Goal: Task Accomplishment & Management: Complete application form

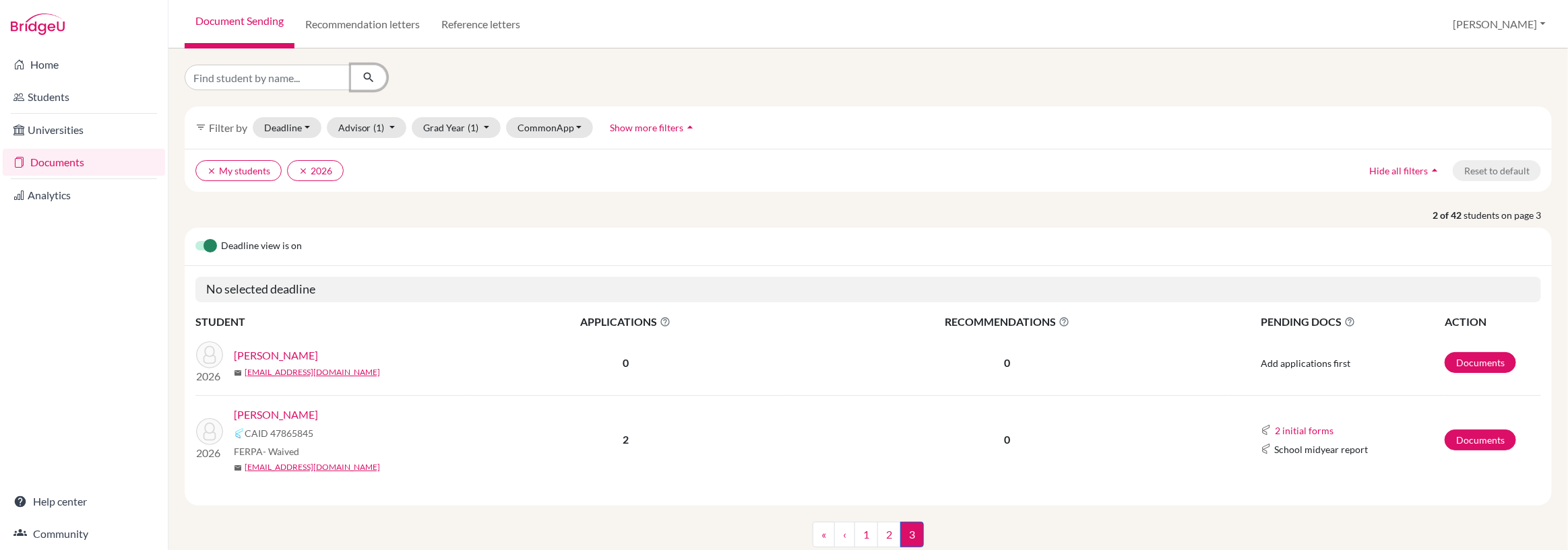
click at [367, 77] on icon "submit" at bounding box center [368, 78] width 13 height 13
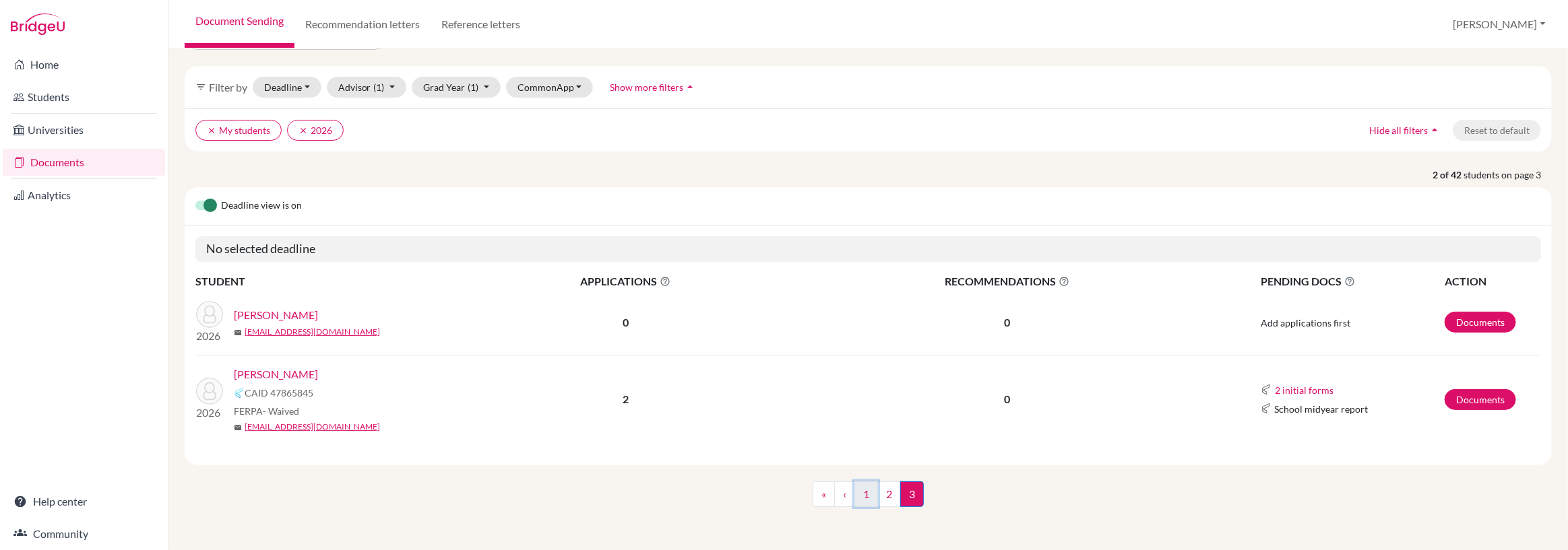
click at [869, 495] on link "1" at bounding box center [866, 494] width 24 height 26
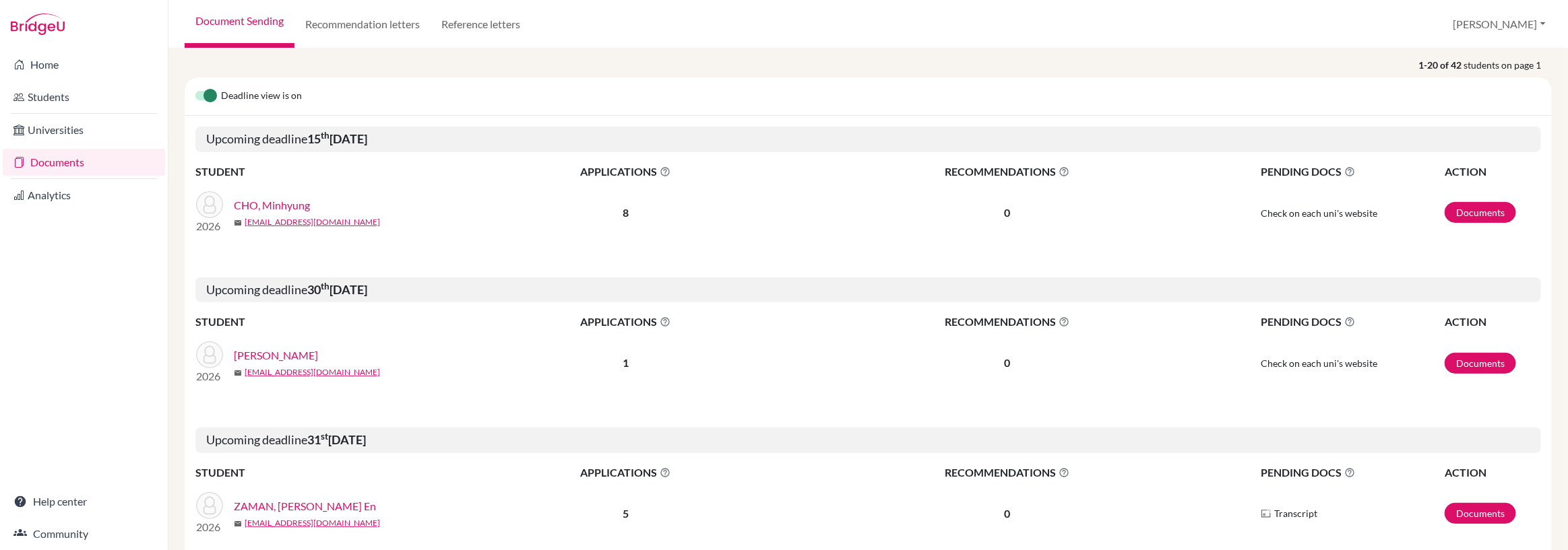
scroll to position [172, 0]
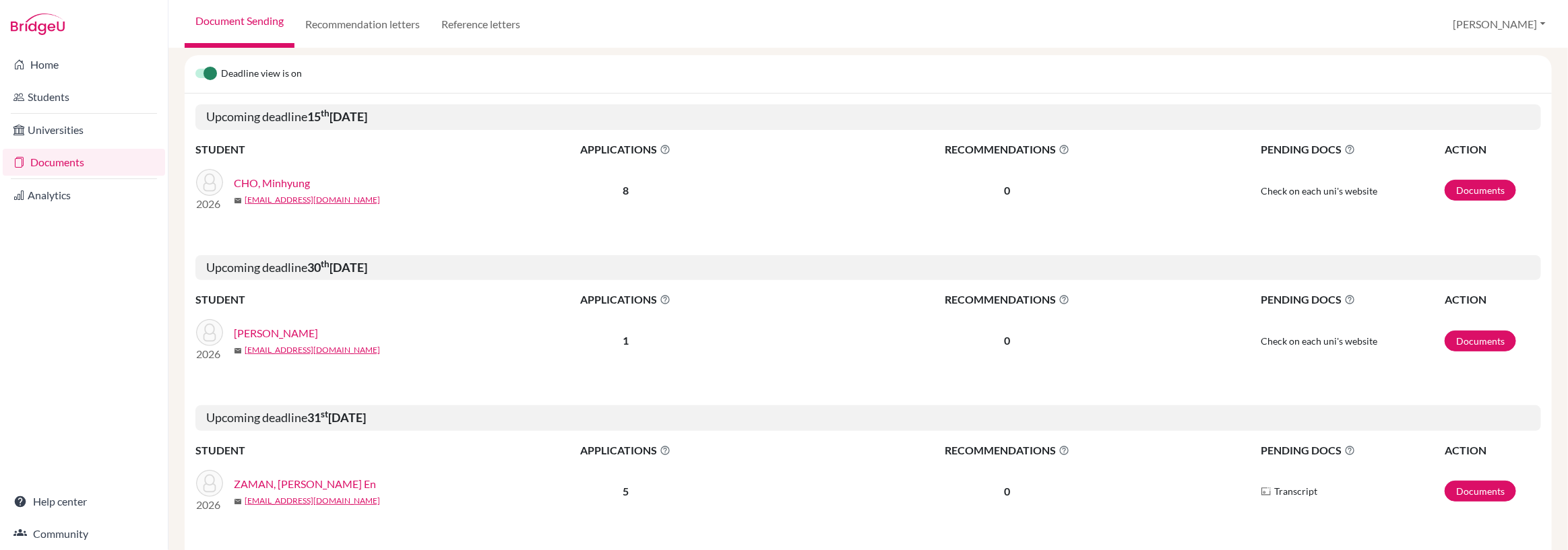
click at [278, 186] on link "CHO, Minhyung" at bounding box center [271, 183] width 76 height 16
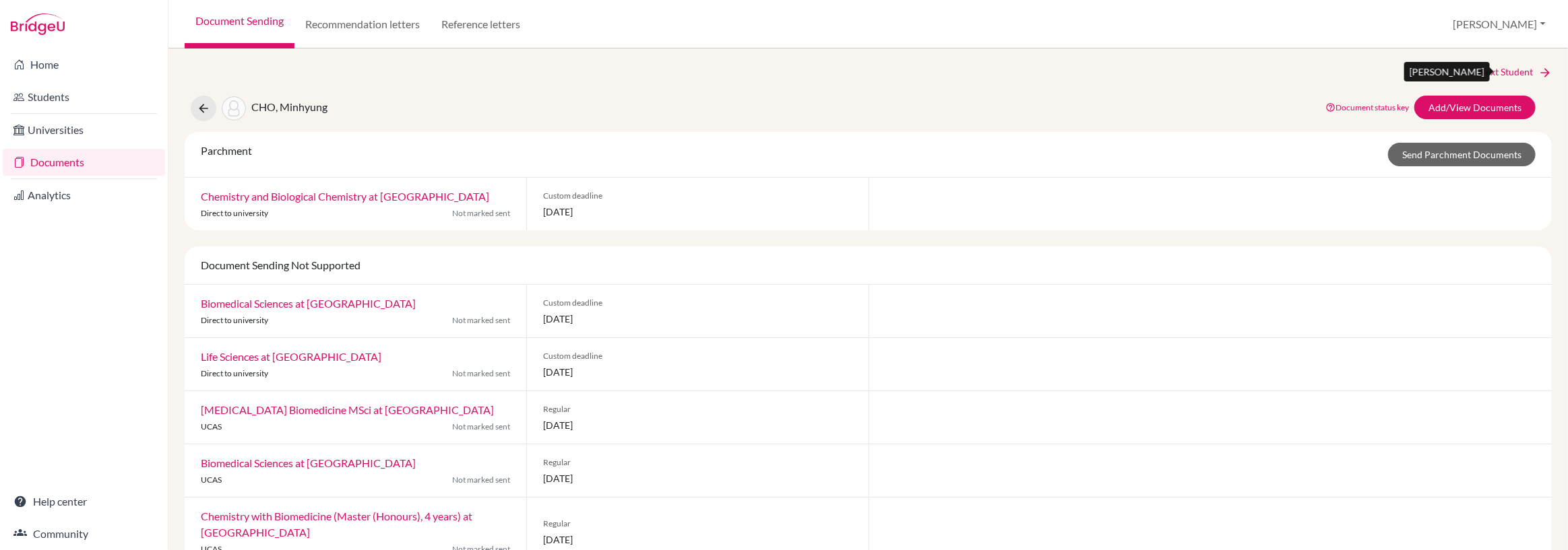
click at [1498, 75] on link "Next Student" at bounding box center [1515, 71] width 73 height 14
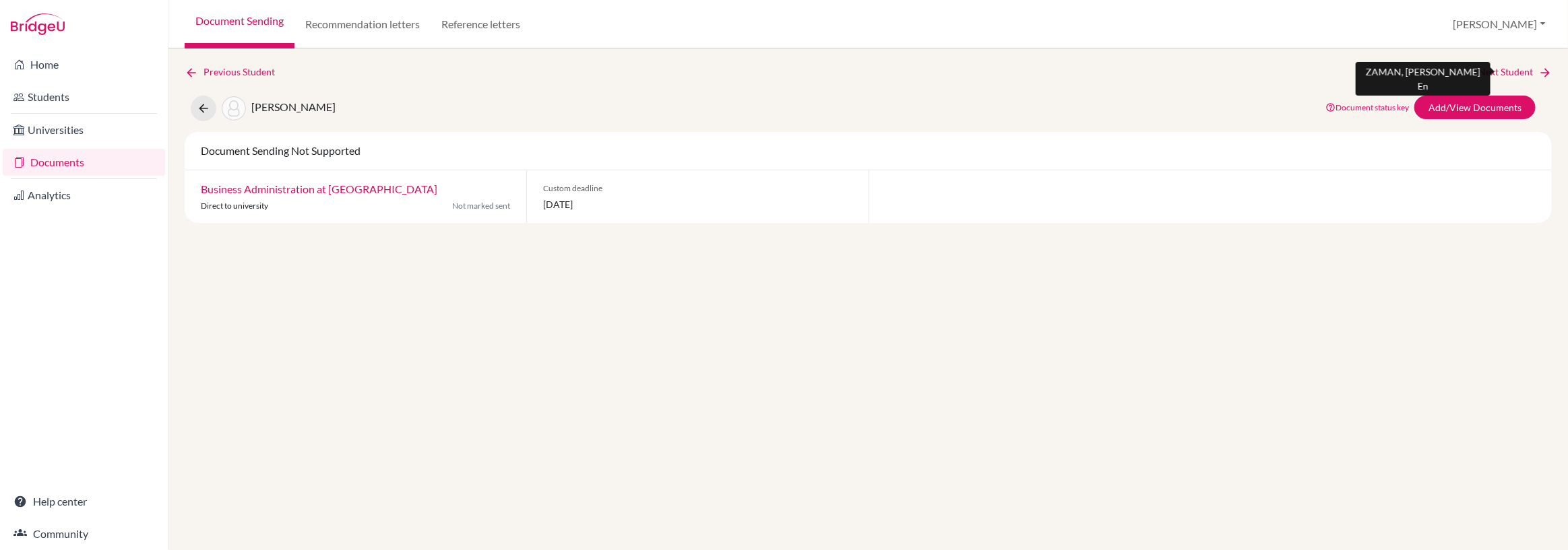
click at [1503, 69] on link "Next Student" at bounding box center [1515, 71] width 73 height 14
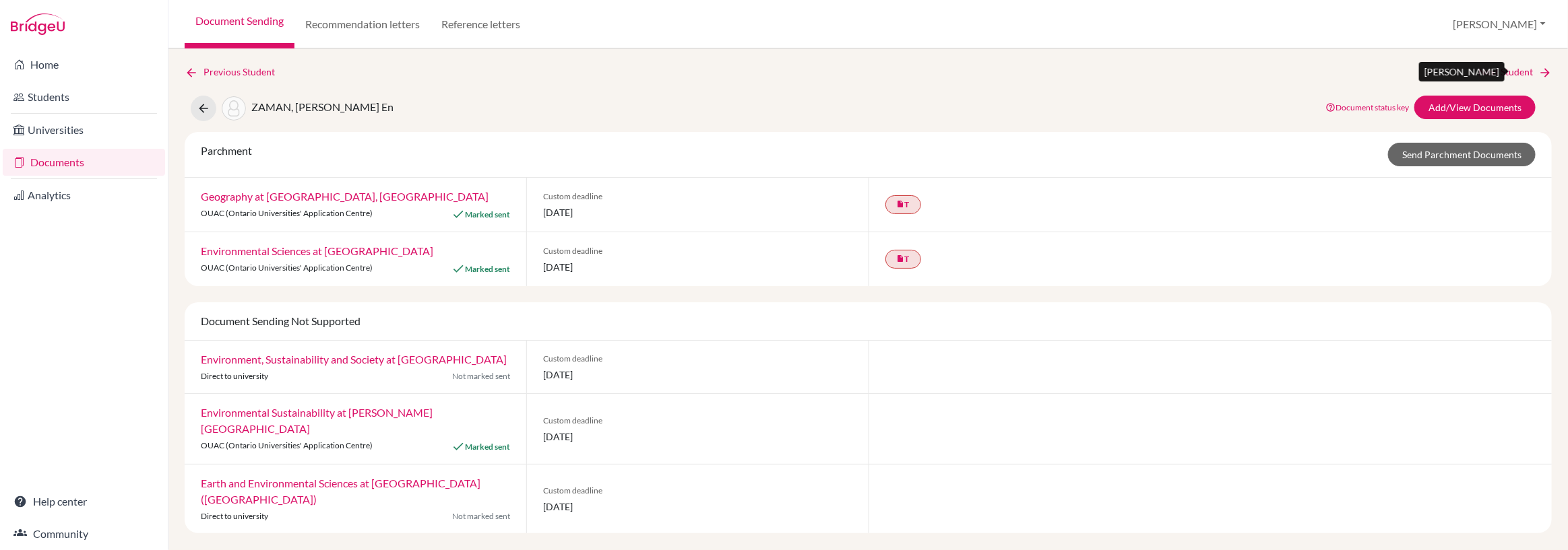
click at [1503, 69] on link "Next Student" at bounding box center [1515, 71] width 73 height 14
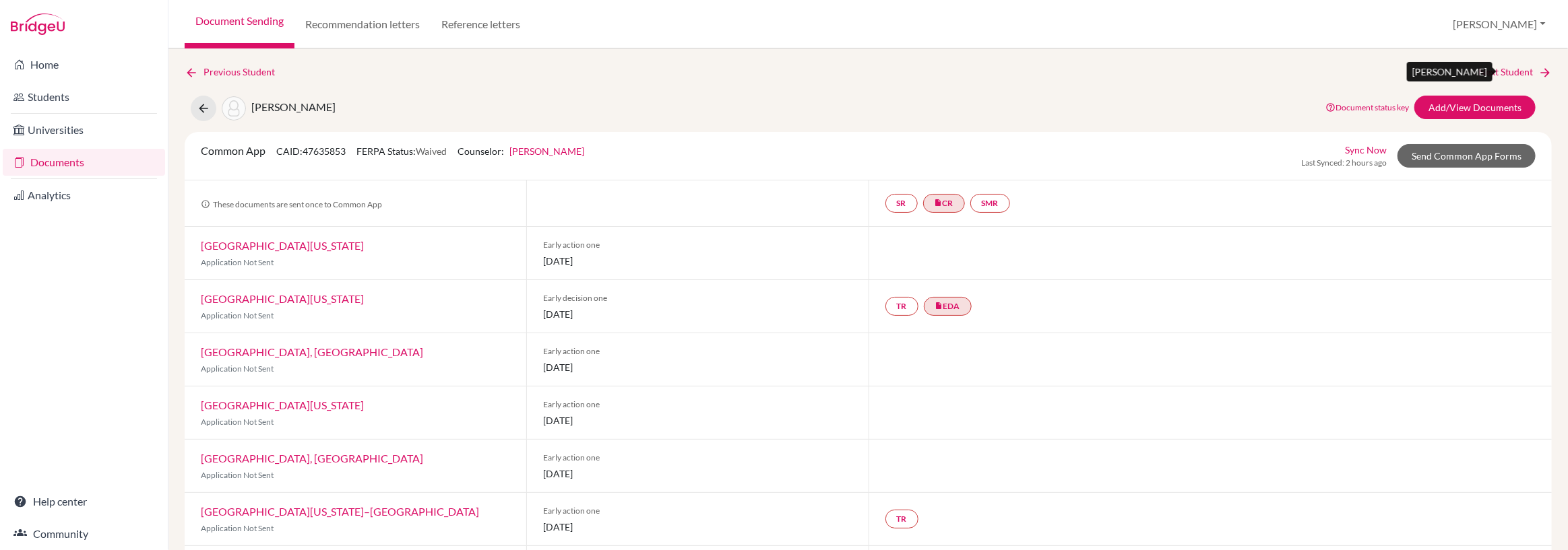
click at [1503, 69] on link "Next Student" at bounding box center [1515, 71] width 73 height 14
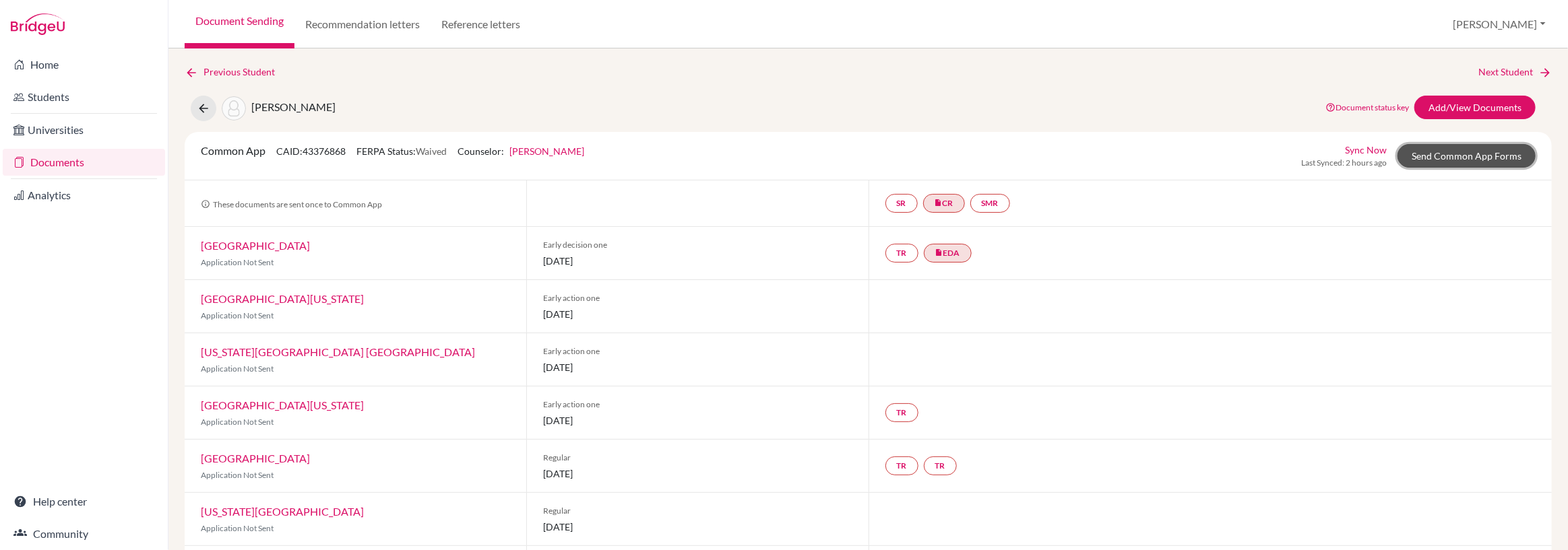
click at [1479, 153] on link "Send Common App Forms" at bounding box center [1467, 156] width 139 height 24
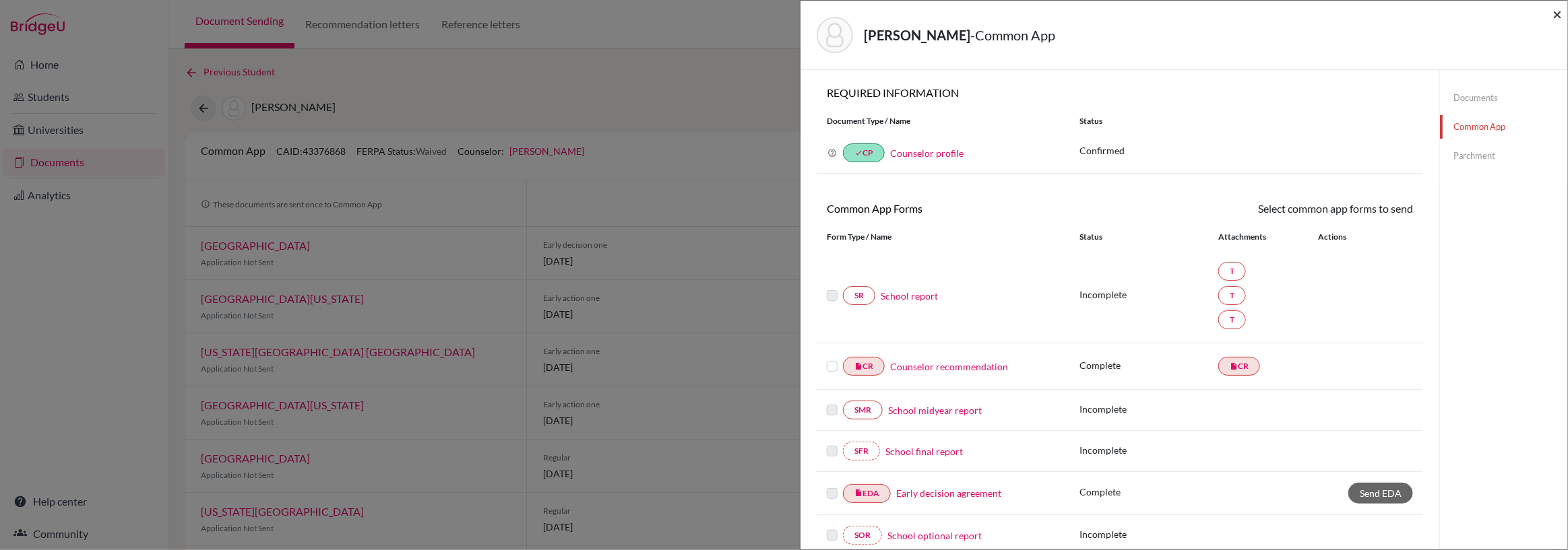
click at [1559, 14] on span "×" at bounding box center [1557, 13] width 10 height 19
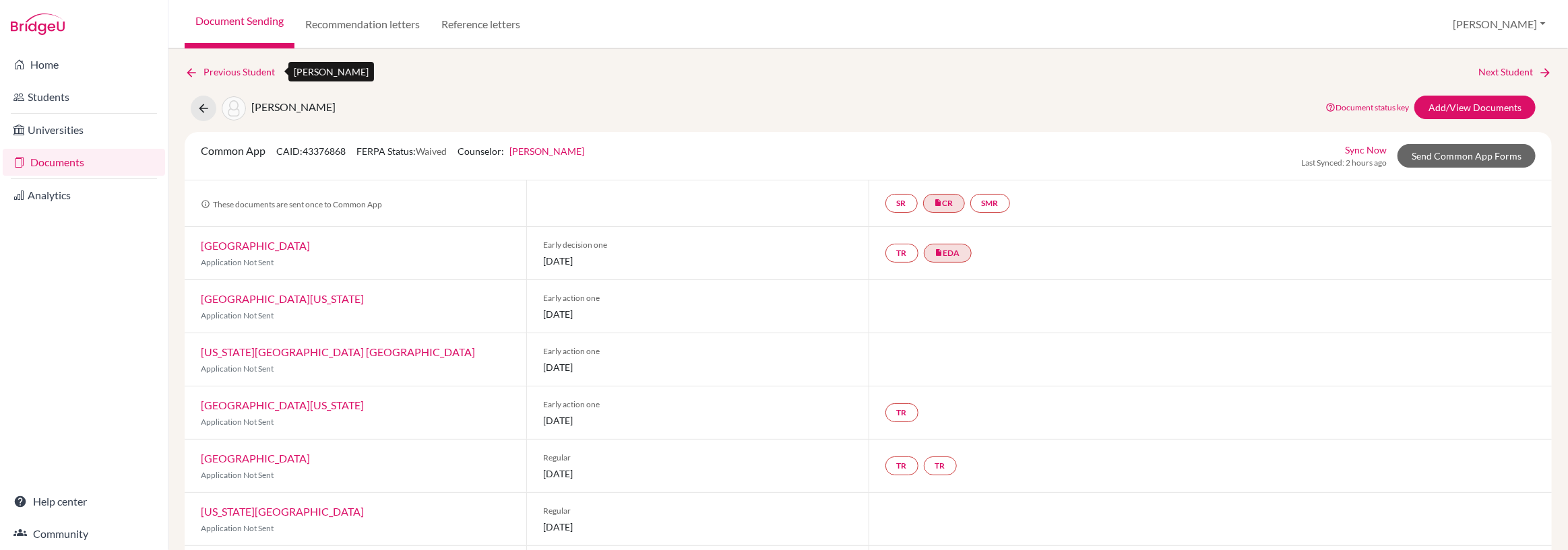
click at [217, 70] on link "Previous Student" at bounding box center [235, 71] width 101 height 14
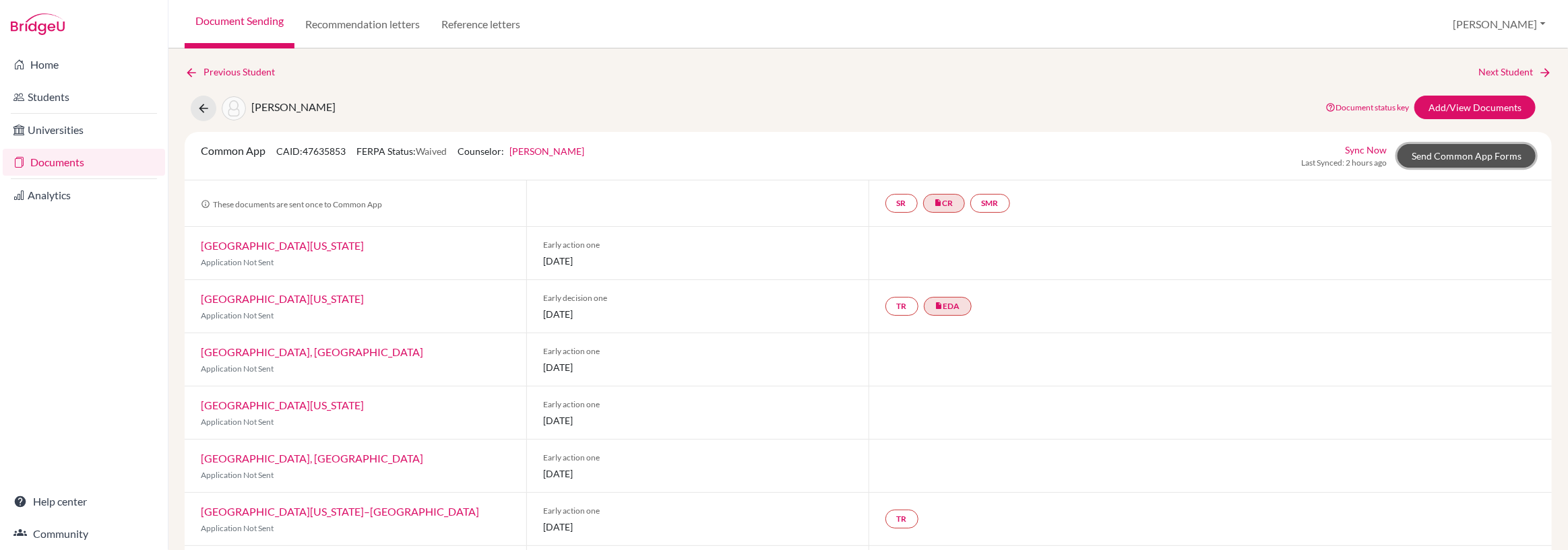
click at [1432, 157] on link "Send Common App Forms" at bounding box center [1467, 156] width 139 height 24
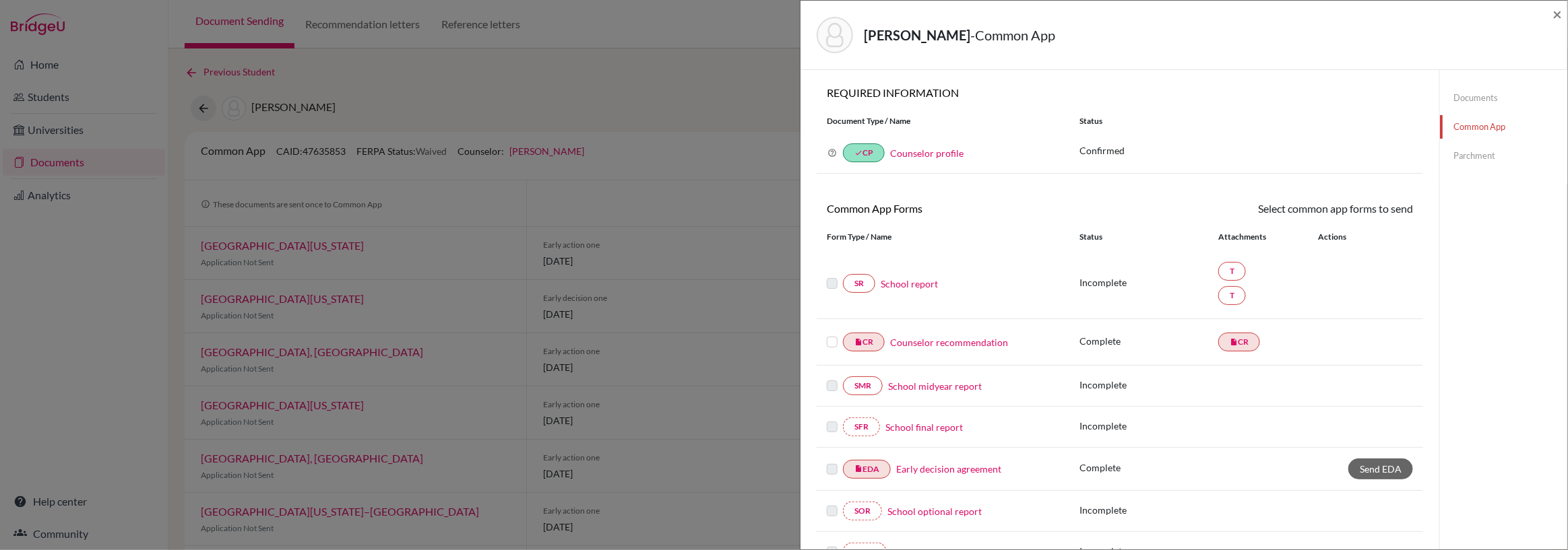
click at [898, 282] on link "School report" at bounding box center [909, 284] width 58 height 14
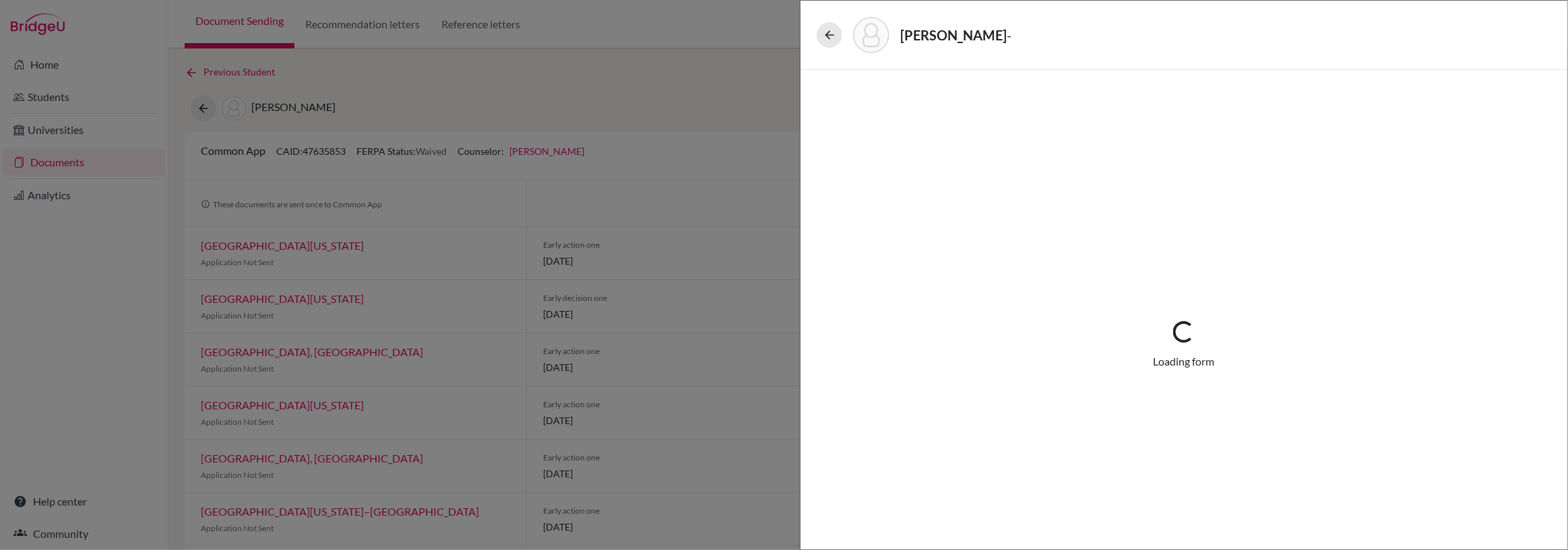
select select "4"
select select "677233"
select select "672597"
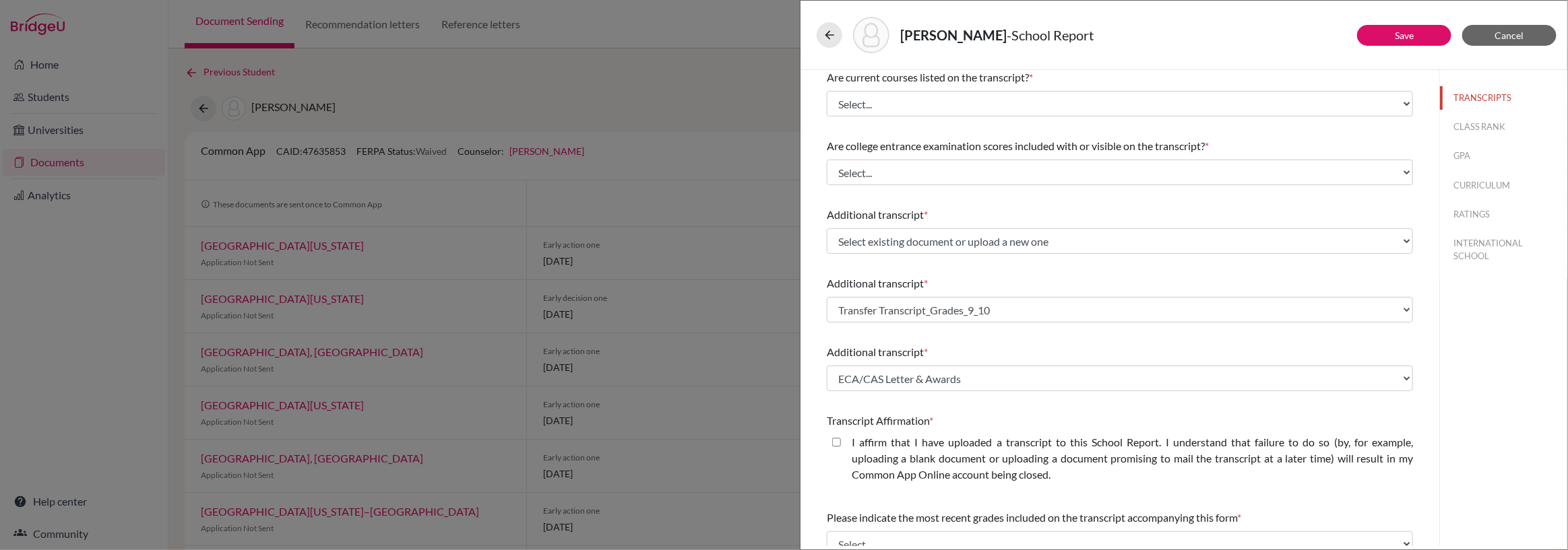
scroll to position [145, 0]
click at [1404, 238] on select "Select existing document or upload a new one Transfer Transcript_Grades_9_10 EC…" at bounding box center [1119, 238] width 586 height 26
select select "Upload New File"
click at [826, 226] on select "Select existing document or upload a new one Transfer Transcript_Grades_9_10 EC…" at bounding box center [1119, 238] width 586 height 26
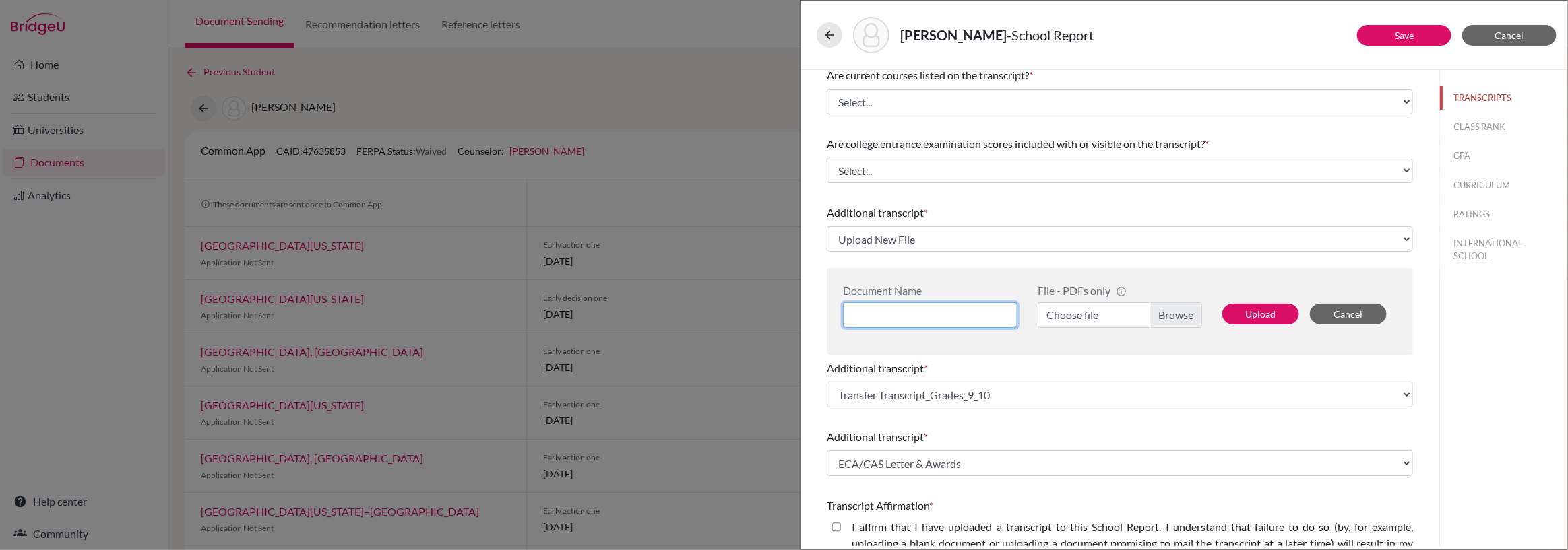
click at [883, 314] on input at bounding box center [929, 314] width 174 height 26
type input "IBDP Predicted Grades"
click at [1174, 317] on label "Choose file" at bounding box center [1120, 314] width 164 height 26
click at [1174, 317] on input "Choose file" at bounding box center [1120, 314] width 164 height 26
click at [1255, 312] on button "Upload" at bounding box center [1261, 314] width 77 height 21
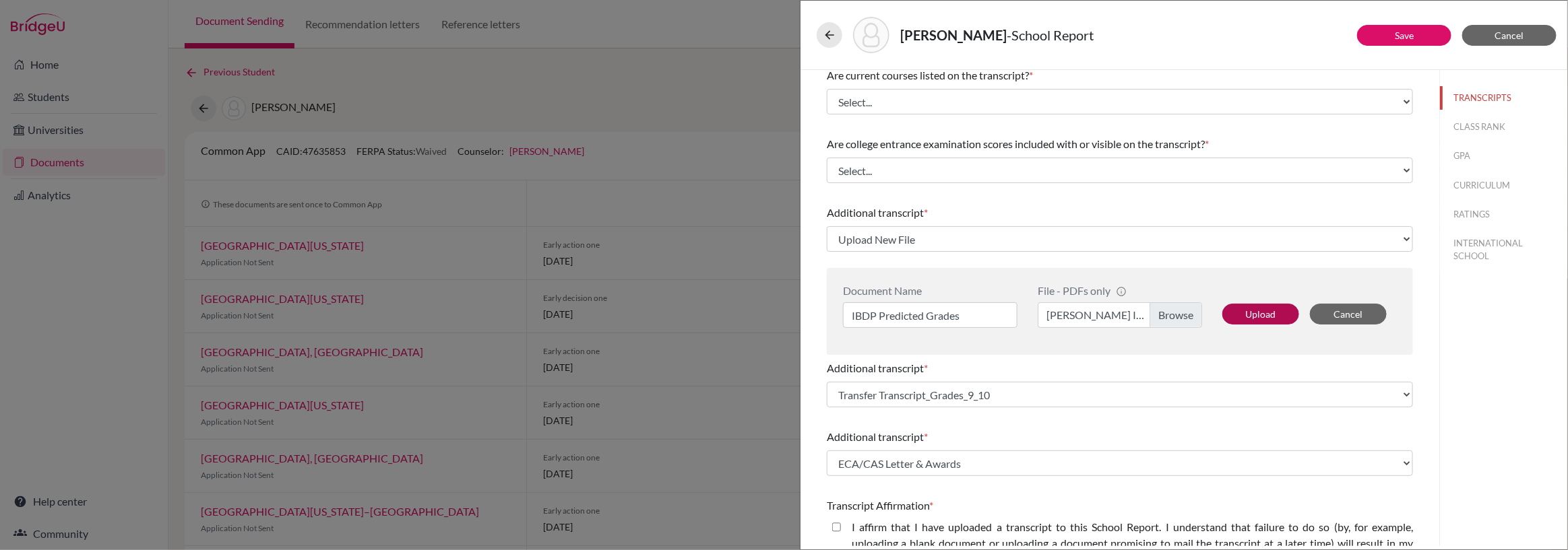
select select "687297"
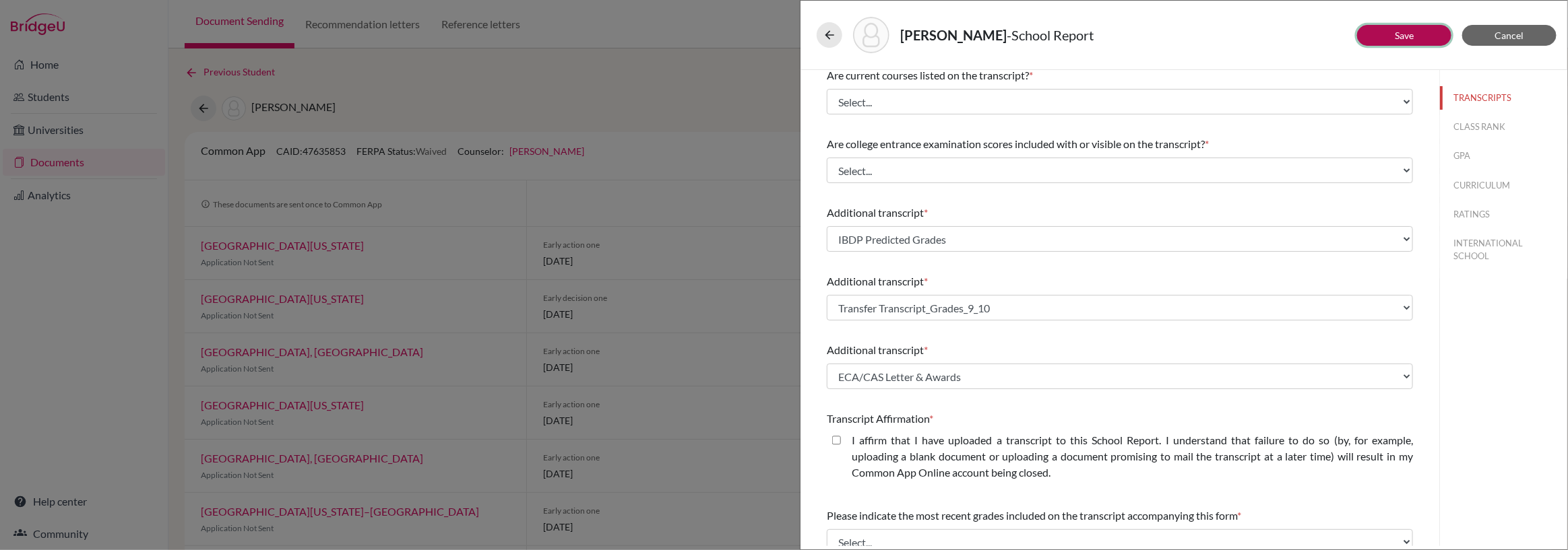
click at [1408, 35] on link "Save" at bounding box center [1404, 36] width 19 height 12
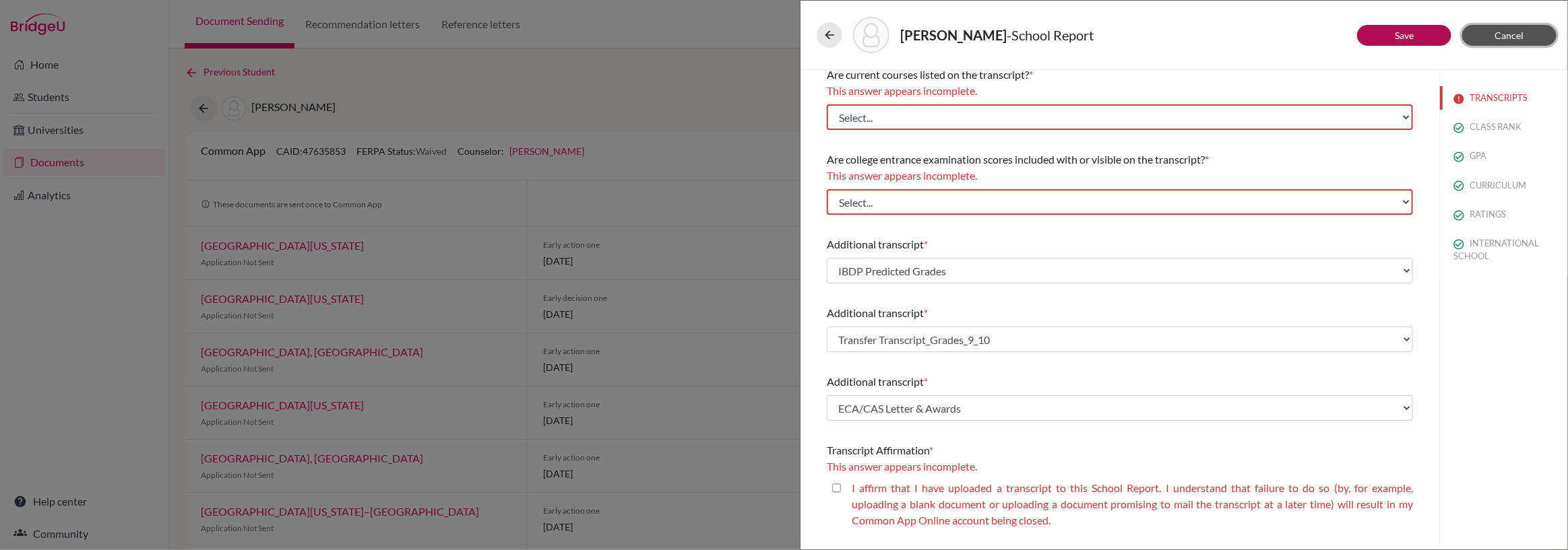
click at [1508, 33] on span "Cancel" at bounding box center [1509, 36] width 29 height 12
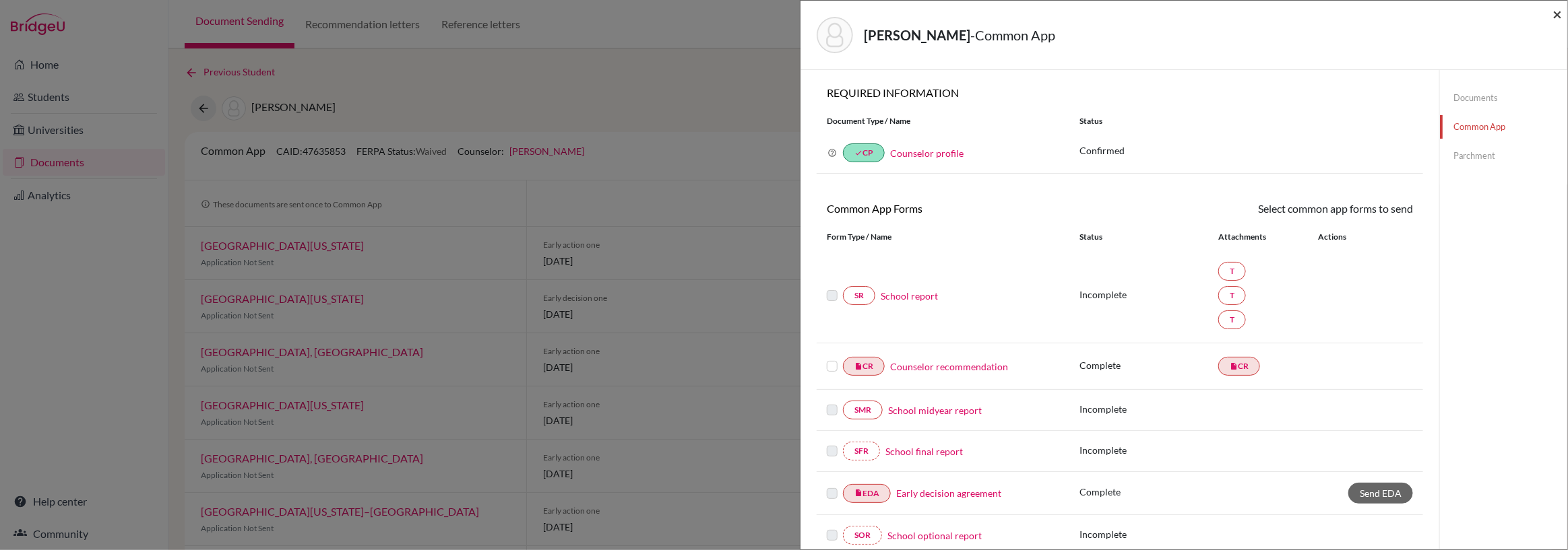
click at [1557, 12] on span "×" at bounding box center [1557, 13] width 10 height 19
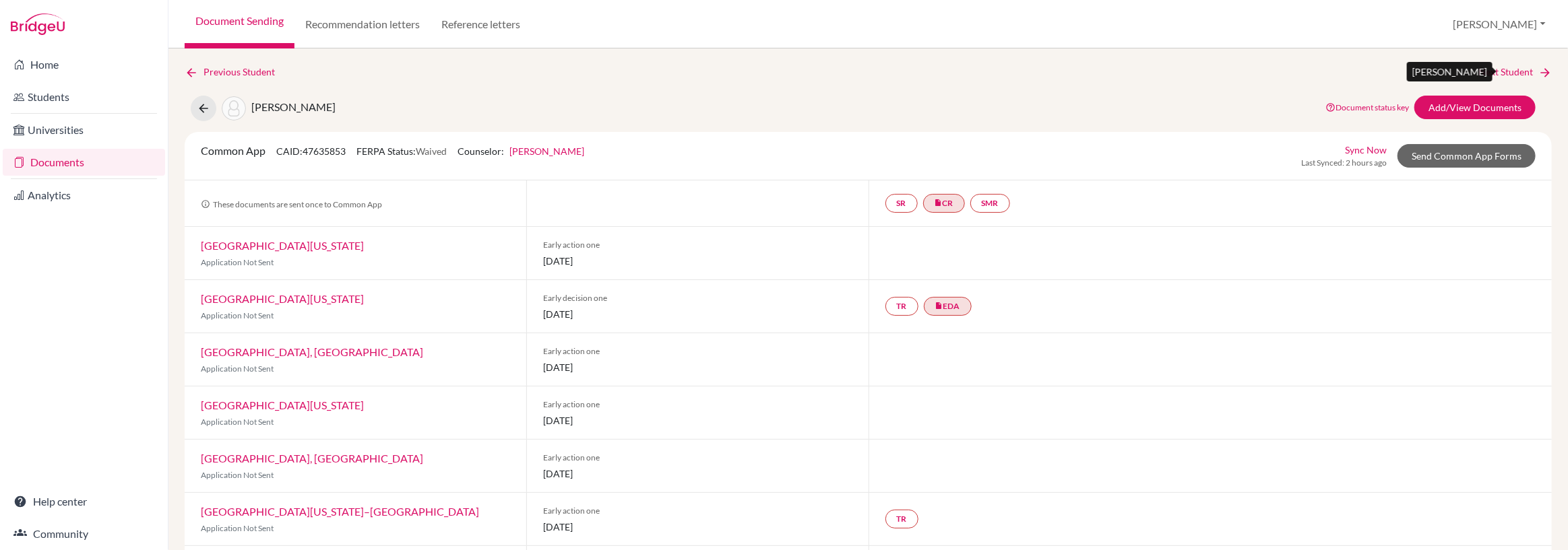
click at [1513, 70] on link "Next Student" at bounding box center [1515, 71] width 73 height 14
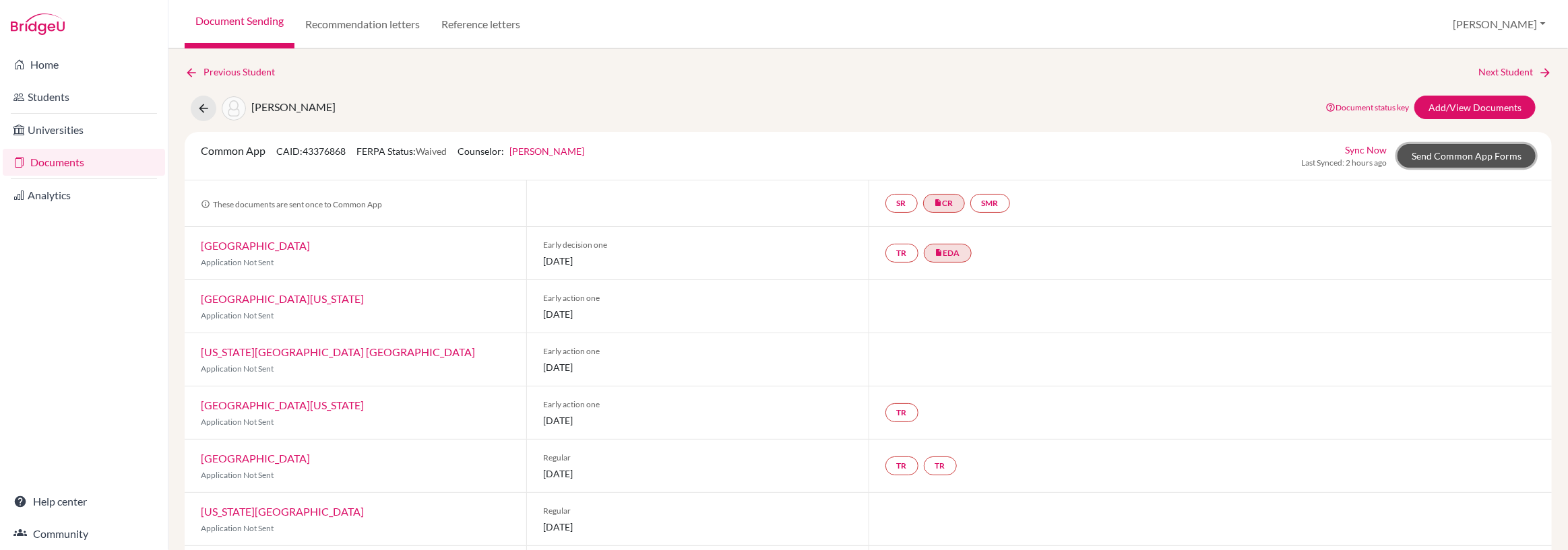
click at [1455, 154] on link "Send Common App Forms" at bounding box center [1467, 156] width 139 height 24
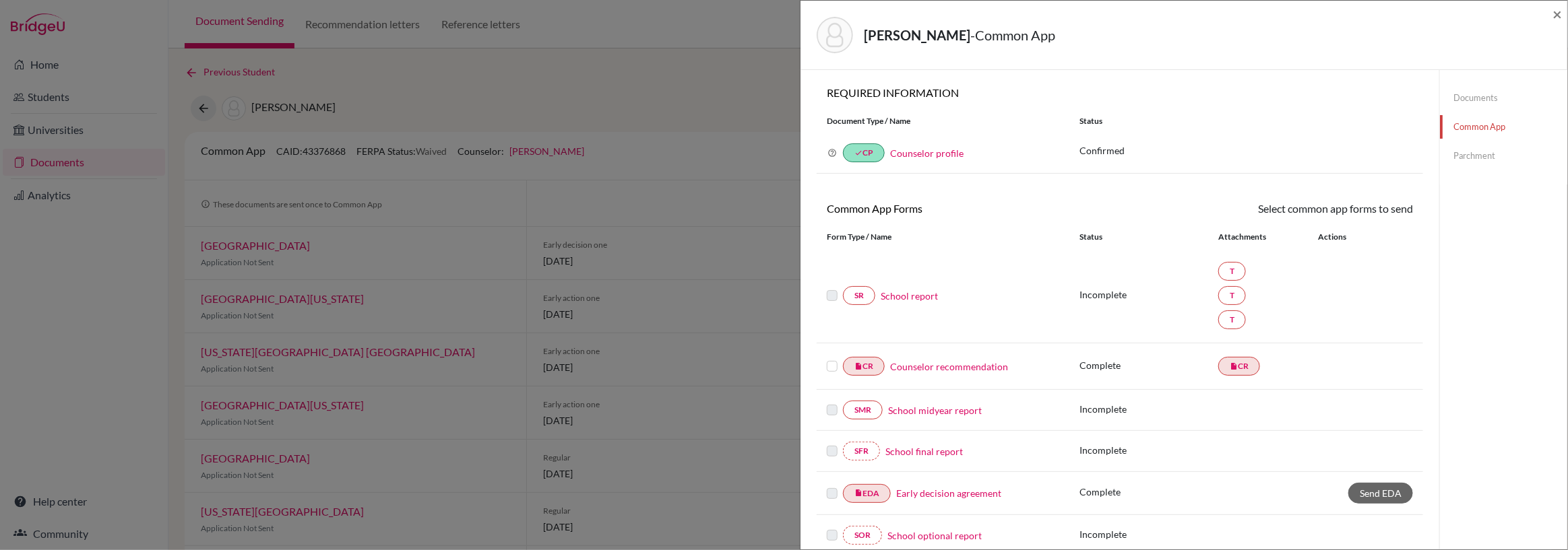
click at [900, 298] on link "School report" at bounding box center [909, 295] width 58 height 14
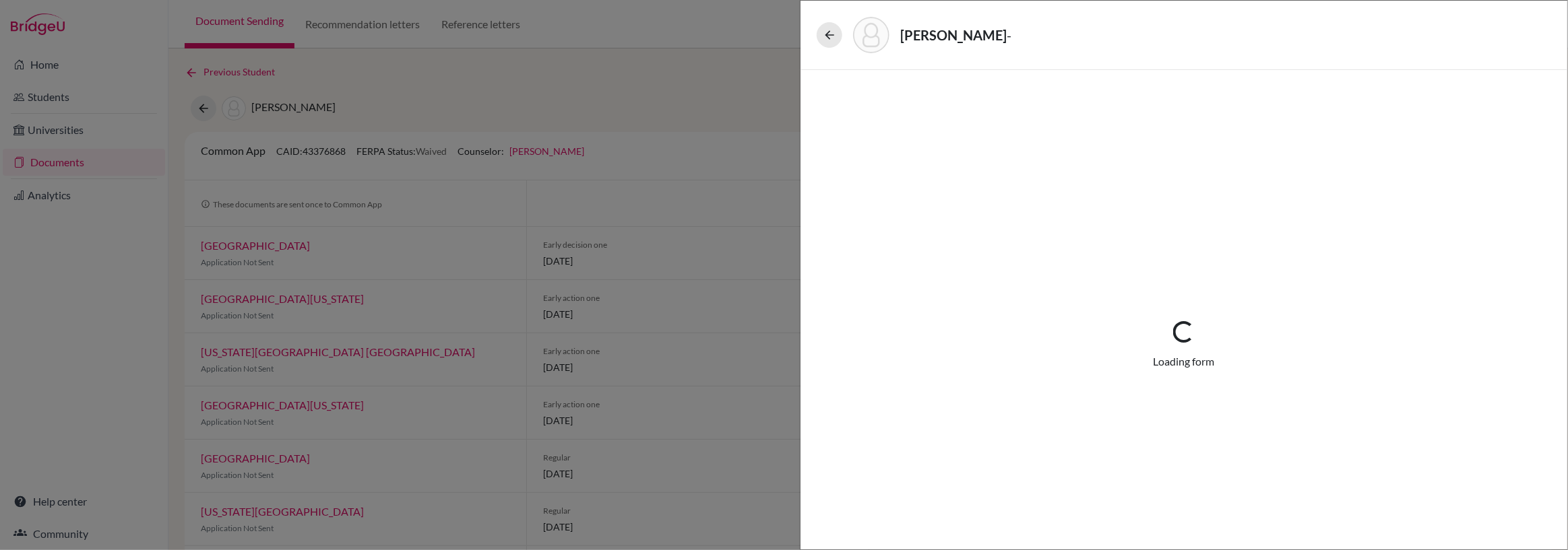
select select "4"
select select "674594"
select select "679246"
select select "672593"
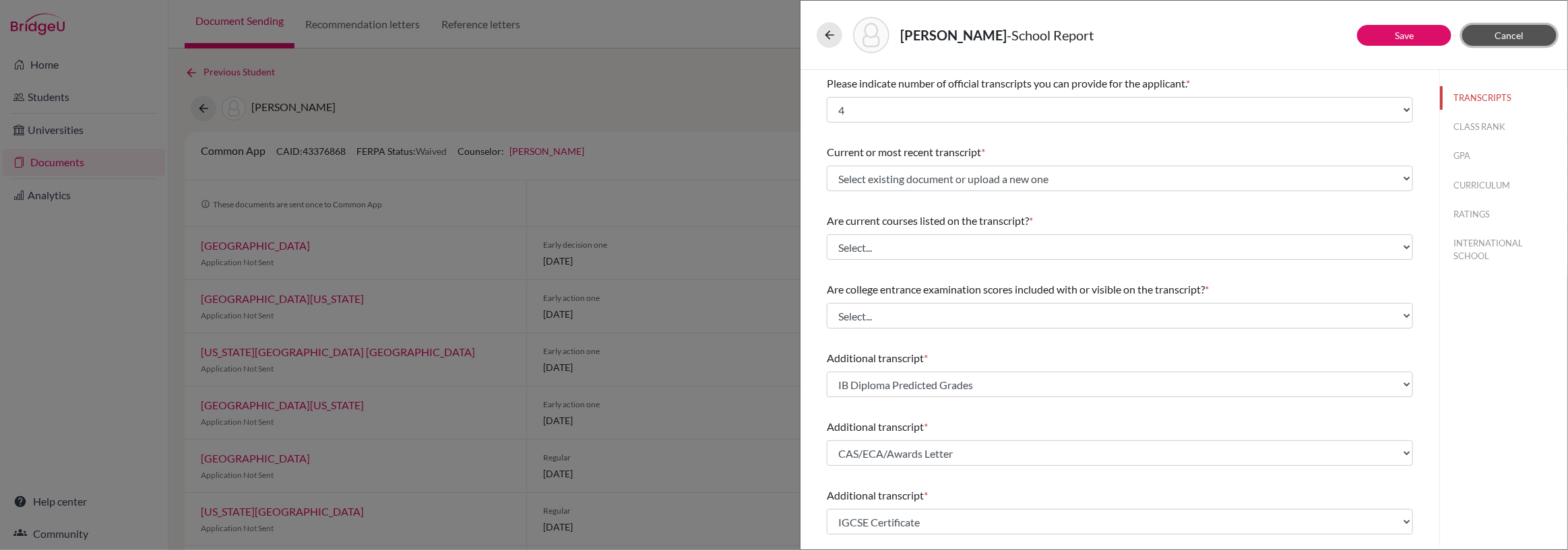
click at [1519, 31] on span "Cancel" at bounding box center [1509, 36] width 29 height 12
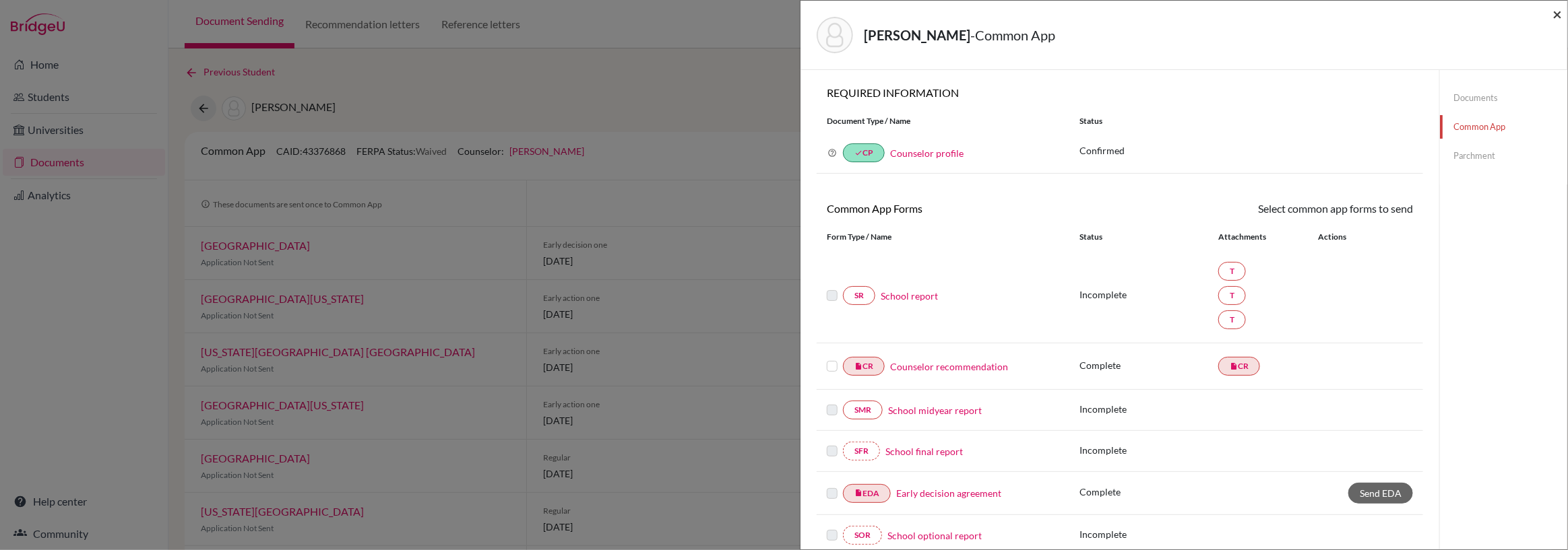
click at [1556, 14] on span "×" at bounding box center [1557, 13] width 10 height 19
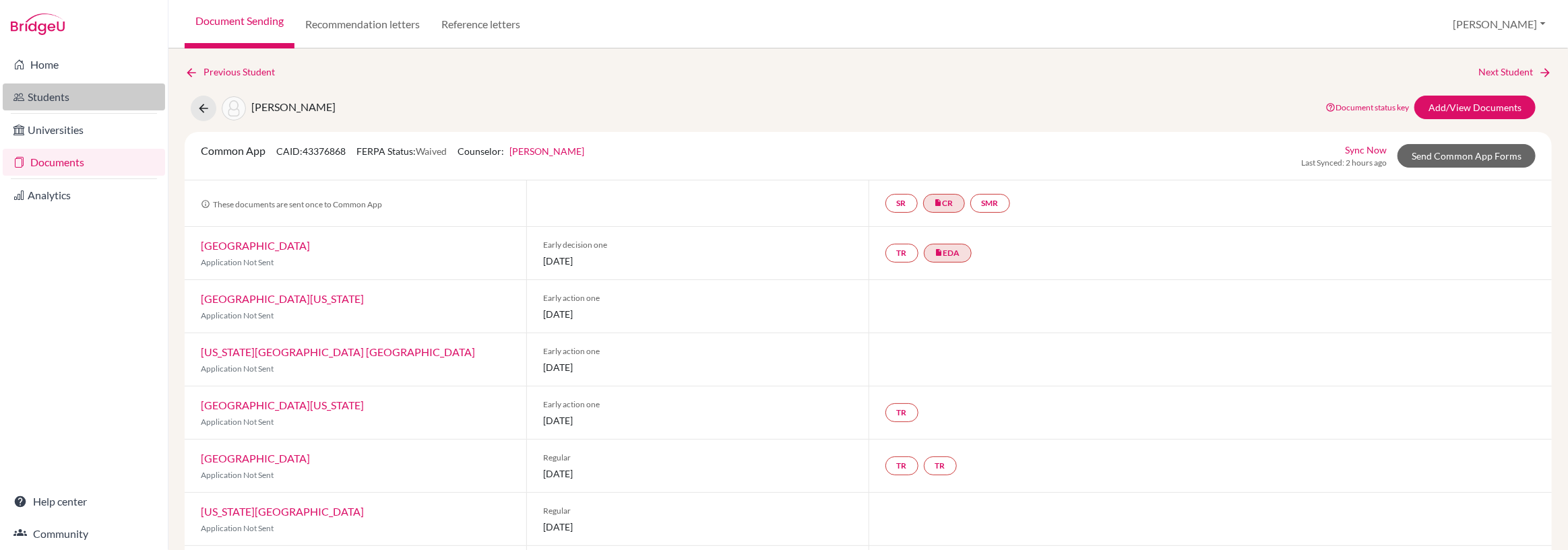
click at [41, 95] on link "Students" at bounding box center [84, 97] width 163 height 27
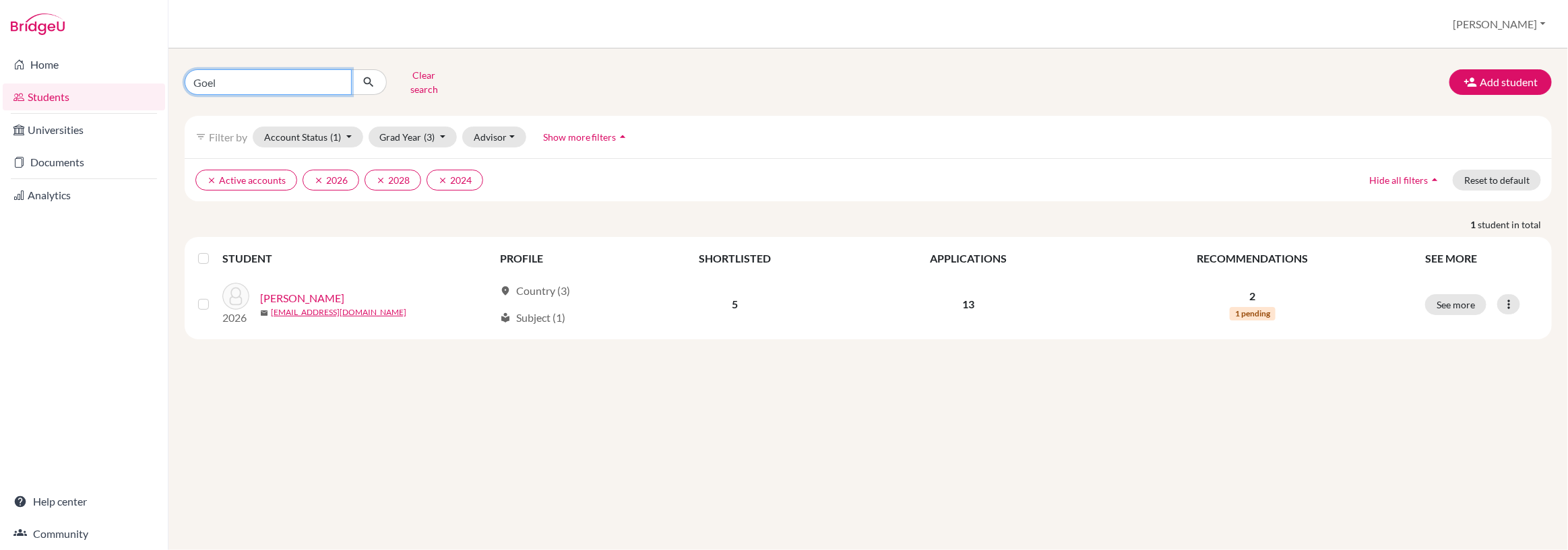
click at [233, 81] on input "Goel" at bounding box center [268, 82] width 167 height 26
type input "G"
type input "shreyas"
click at [368, 75] on icon "submit" at bounding box center [368, 82] width 13 height 13
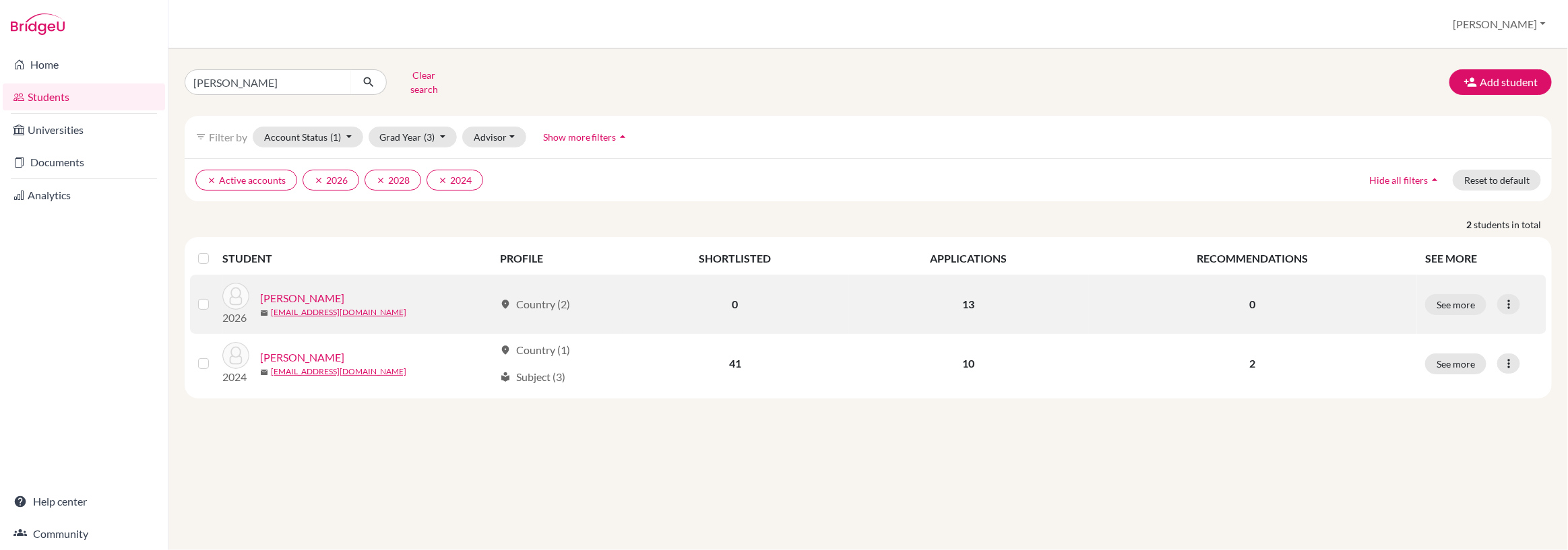
click at [299, 290] on link "[PERSON_NAME]" at bounding box center [302, 298] width 85 height 16
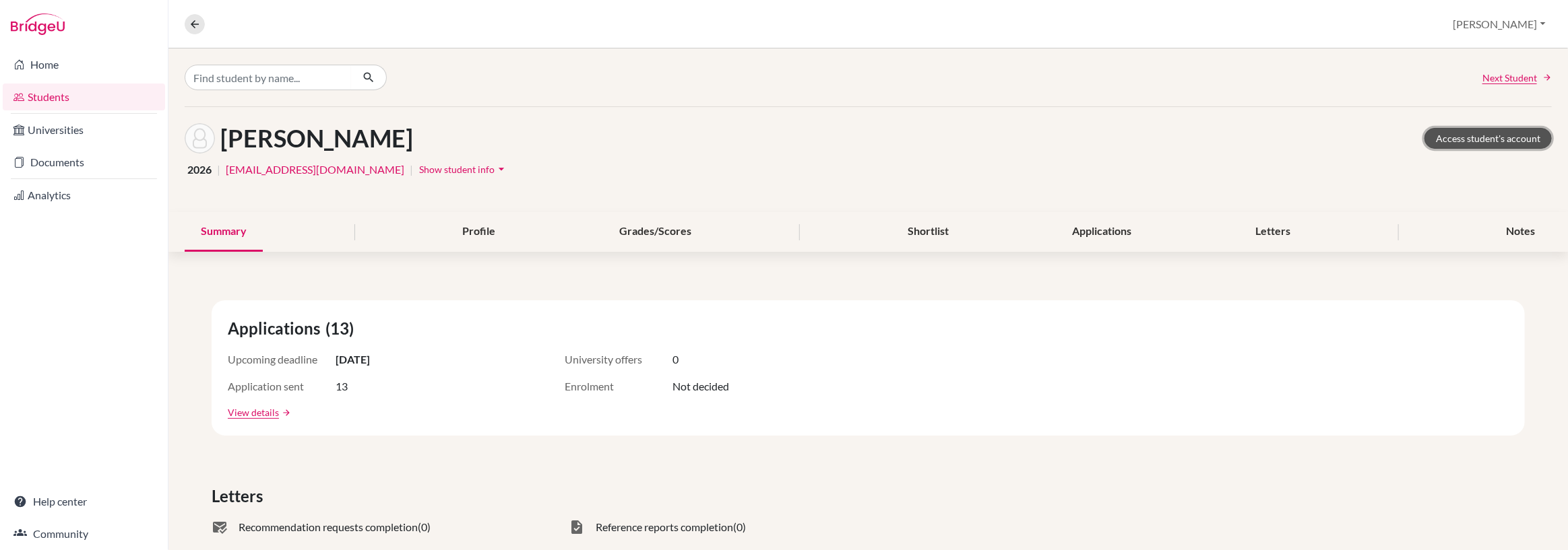
click at [1488, 134] on link "Access student's account" at bounding box center [1488, 138] width 127 height 21
drag, startPoint x: 0, startPoint y: 0, endPoint x: 54, endPoint y: 165, distance: 173.6
click at [54, 165] on link "Documents" at bounding box center [84, 162] width 163 height 27
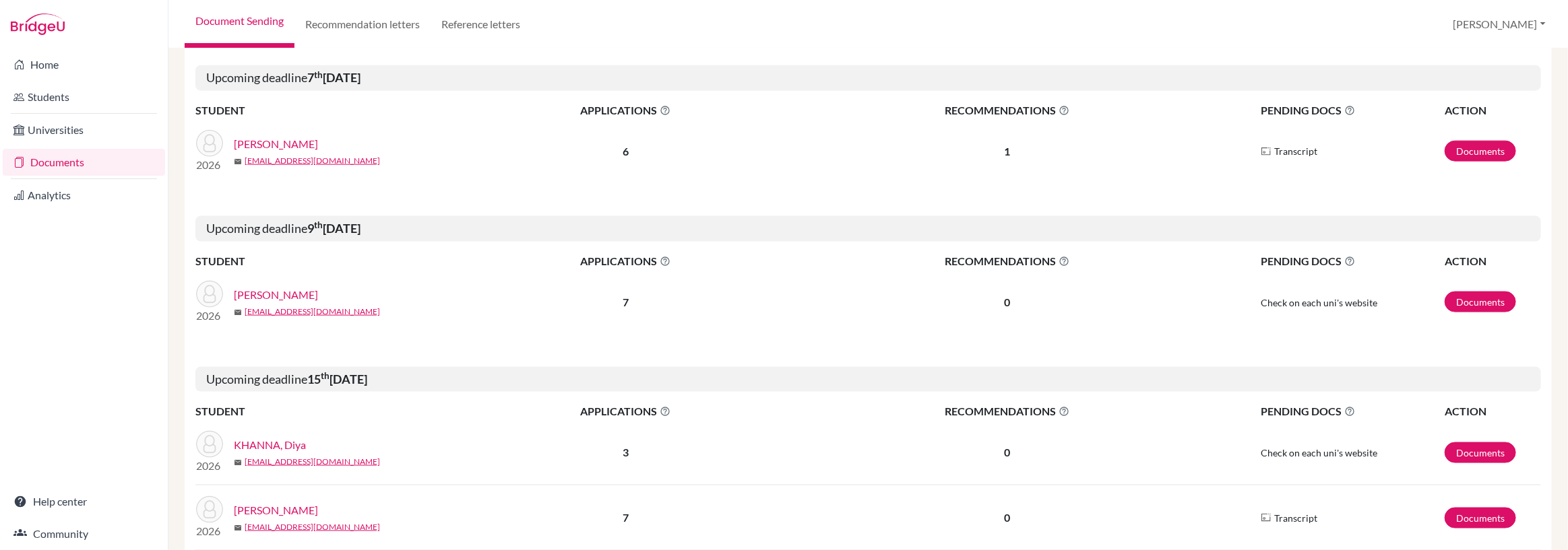
scroll to position [1014, 0]
click at [289, 143] on link "[PERSON_NAME]" at bounding box center [276, 144] width 85 height 16
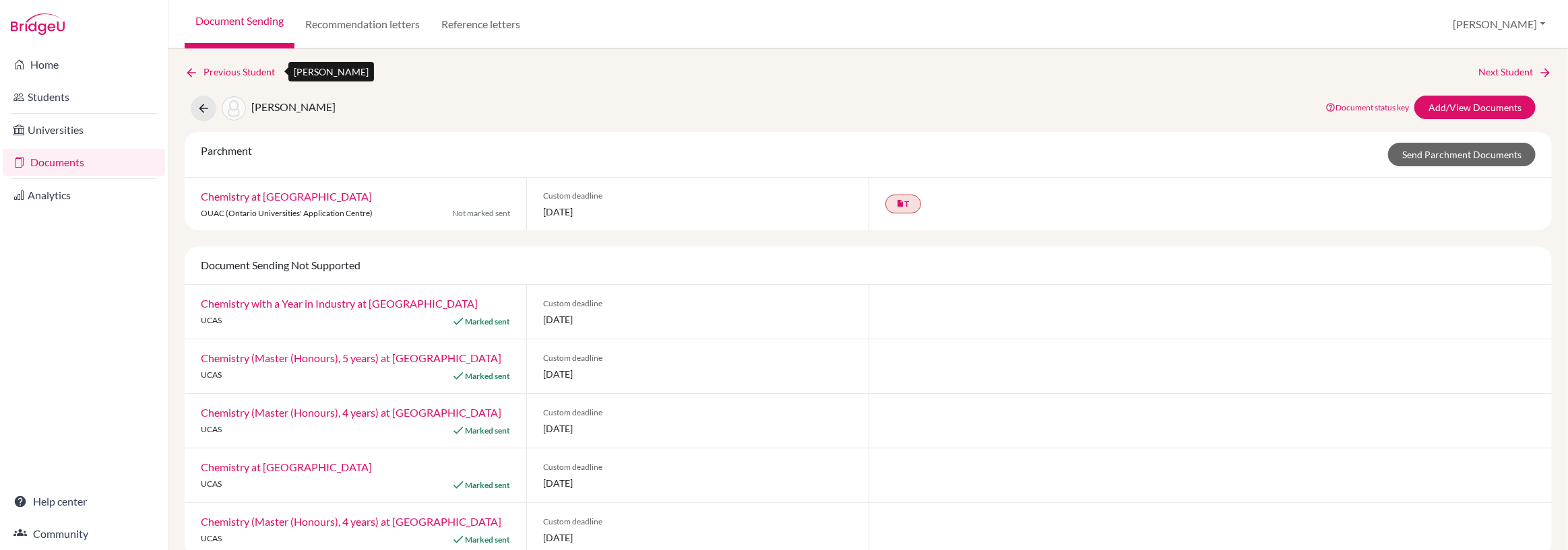
click at [217, 66] on link "Previous Student" at bounding box center [235, 71] width 101 height 14
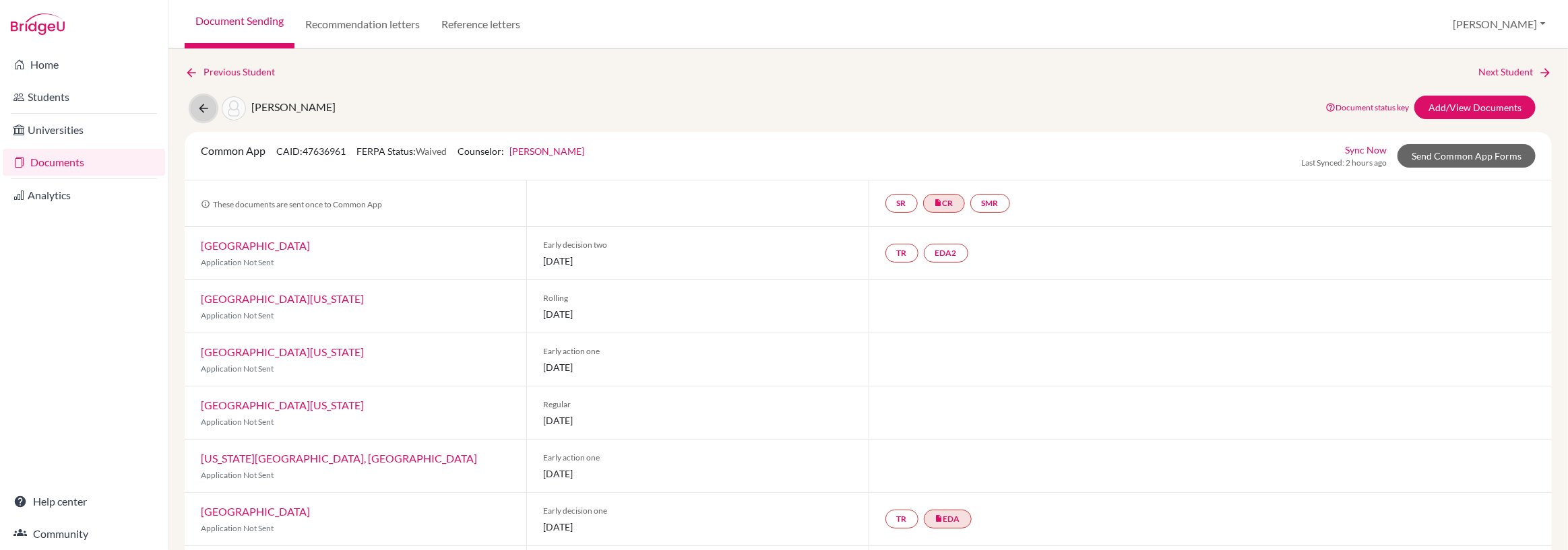
click at [204, 108] on icon at bounding box center [204, 109] width 13 height 13
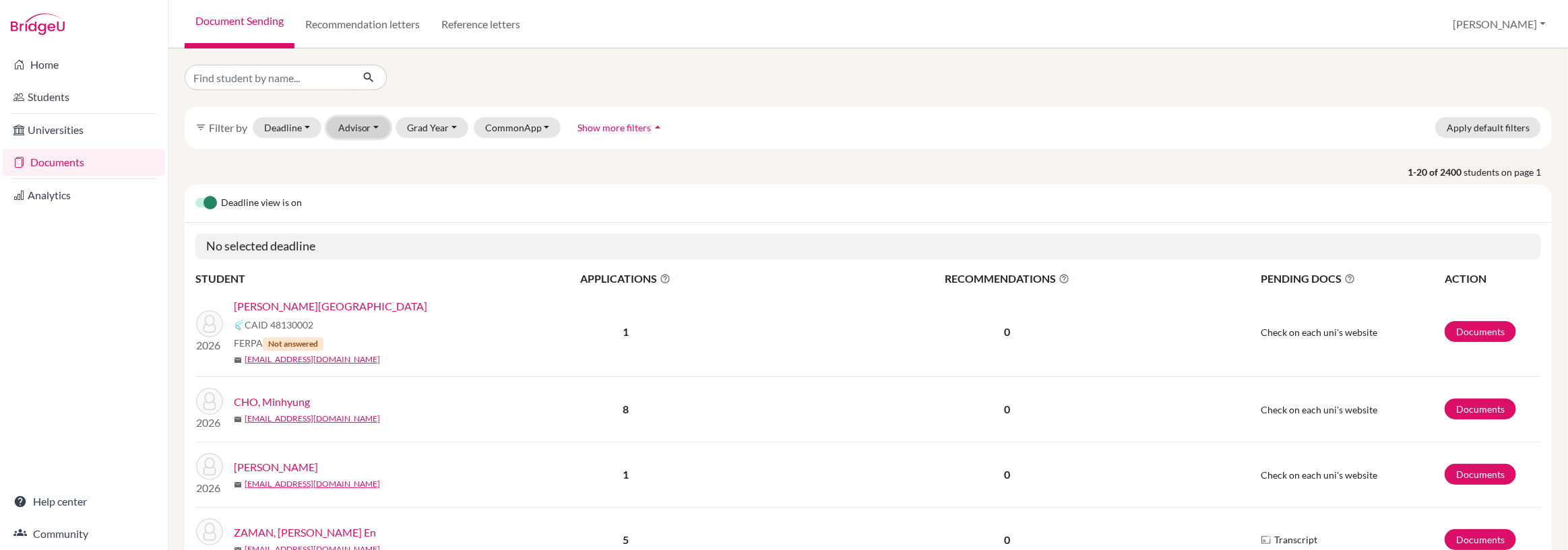
click at [370, 129] on button "Advisor" at bounding box center [359, 128] width 64 height 21
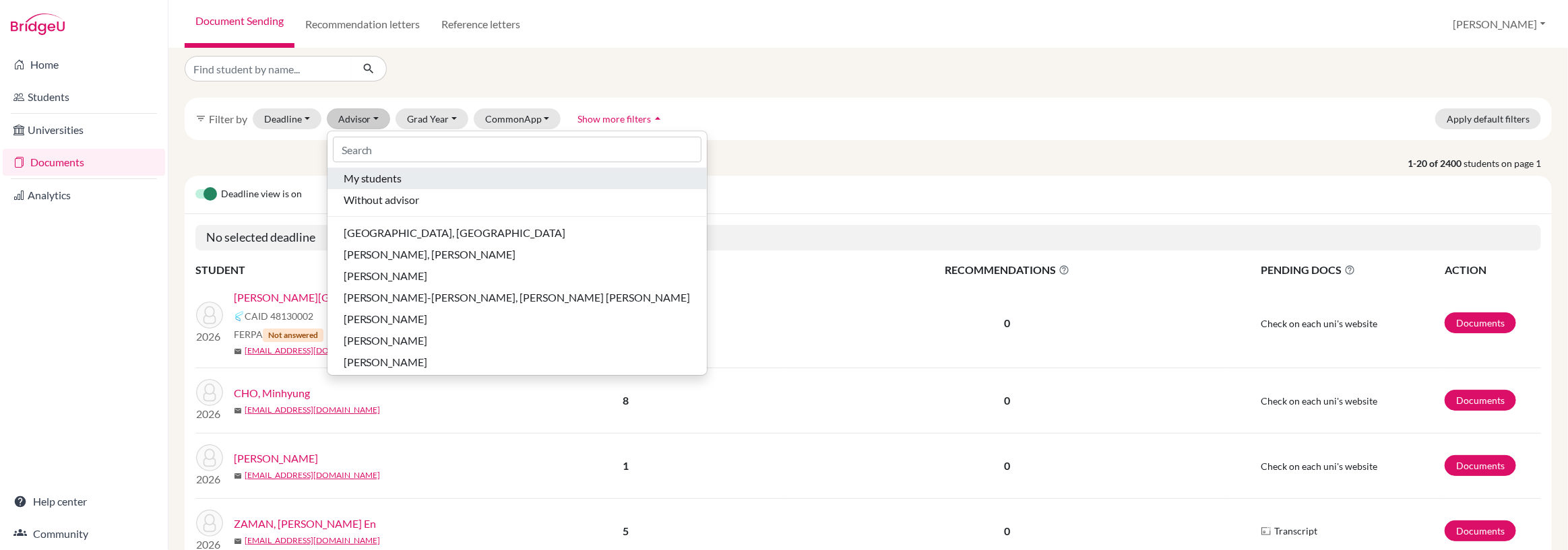
click at [366, 190] on ul "My students Without advisor Chanrai-Hills, Tamana HORNSETH-BATES, Sara Rae Jame…" at bounding box center [517, 268] width 379 height 202
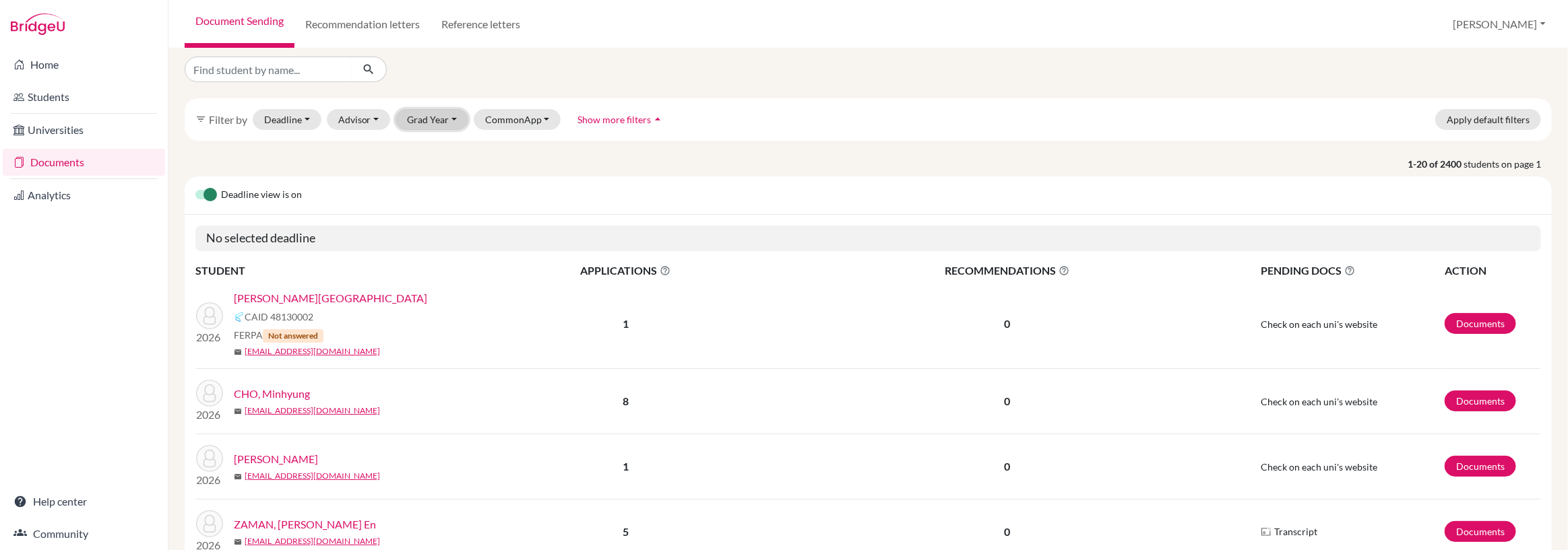
click at [455, 120] on button "Grad Year" at bounding box center [432, 119] width 73 height 21
click at [431, 211] on span "2026" at bounding box center [424, 212] width 24 height 16
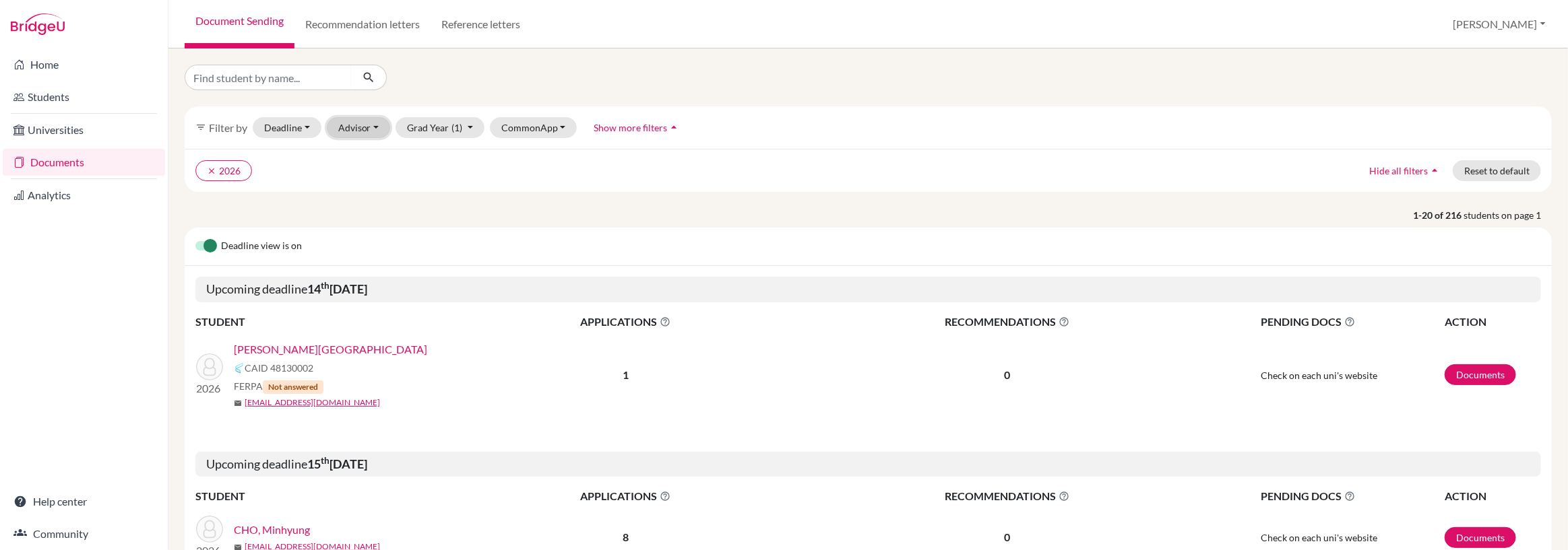
click at [371, 129] on button "Advisor" at bounding box center [359, 128] width 64 height 21
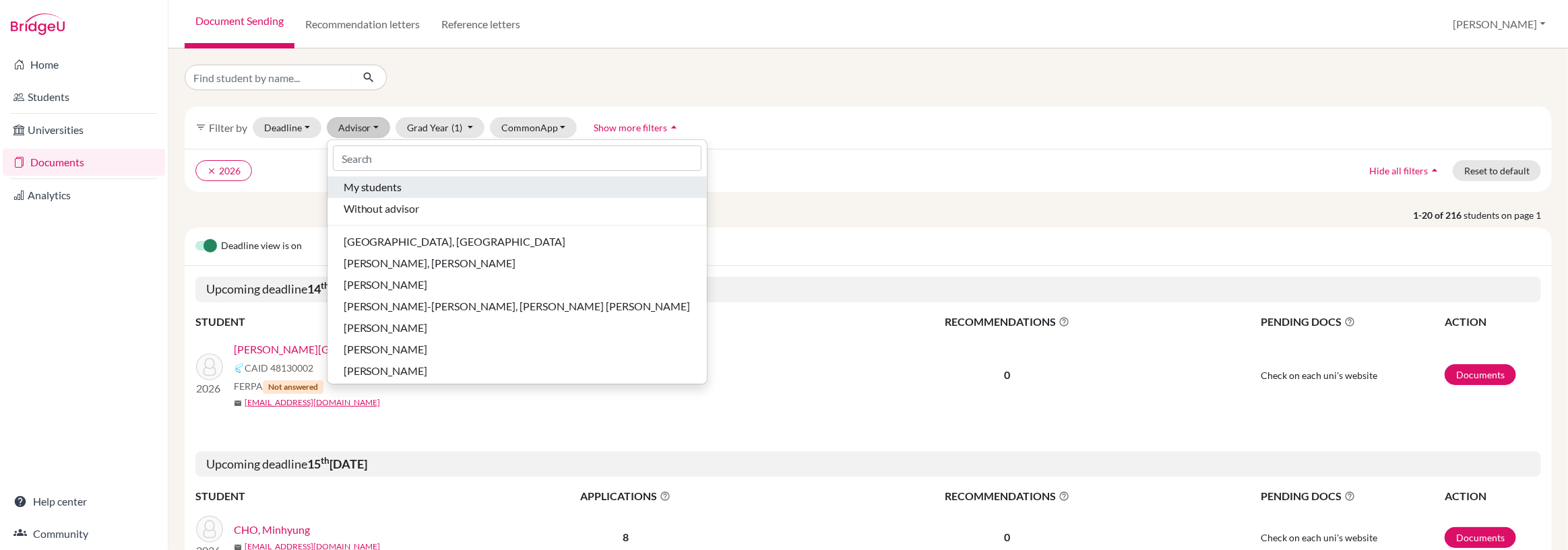
click at [374, 187] on span "My students" at bounding box center [372, 187] width 59 height 16
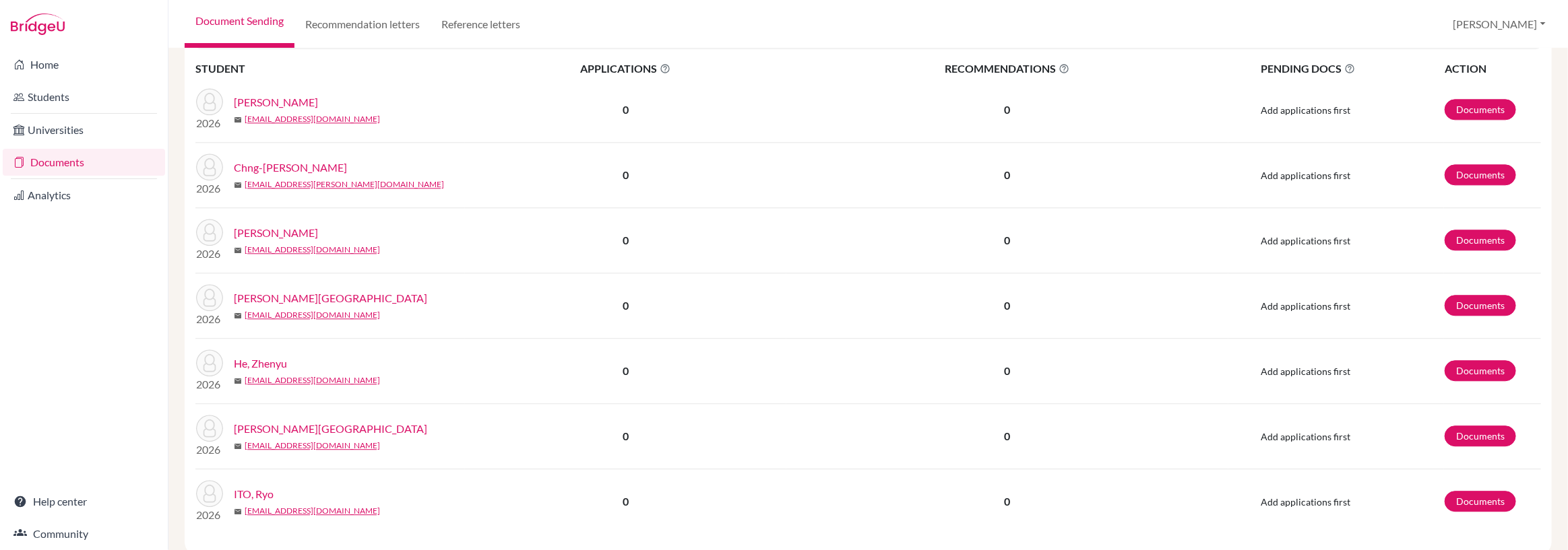
scroll to position [2103, 0]
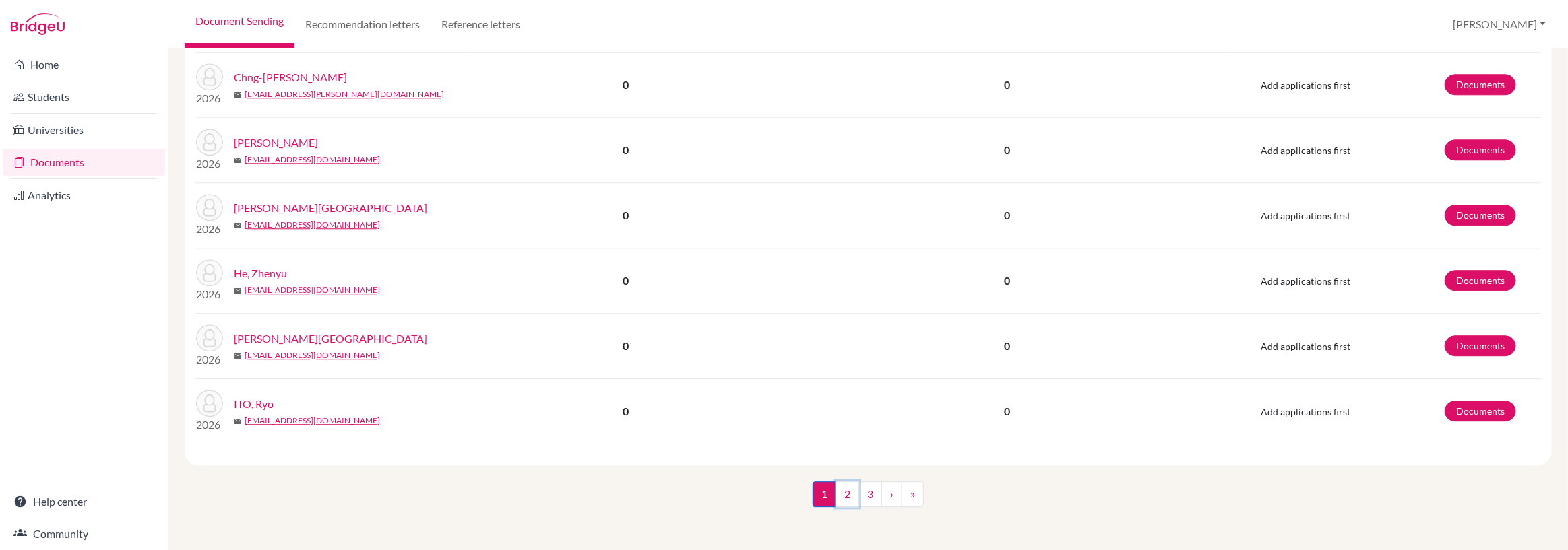
click at [847, 494] on link "2" at bounding box center [847, 494] width 24 height 26
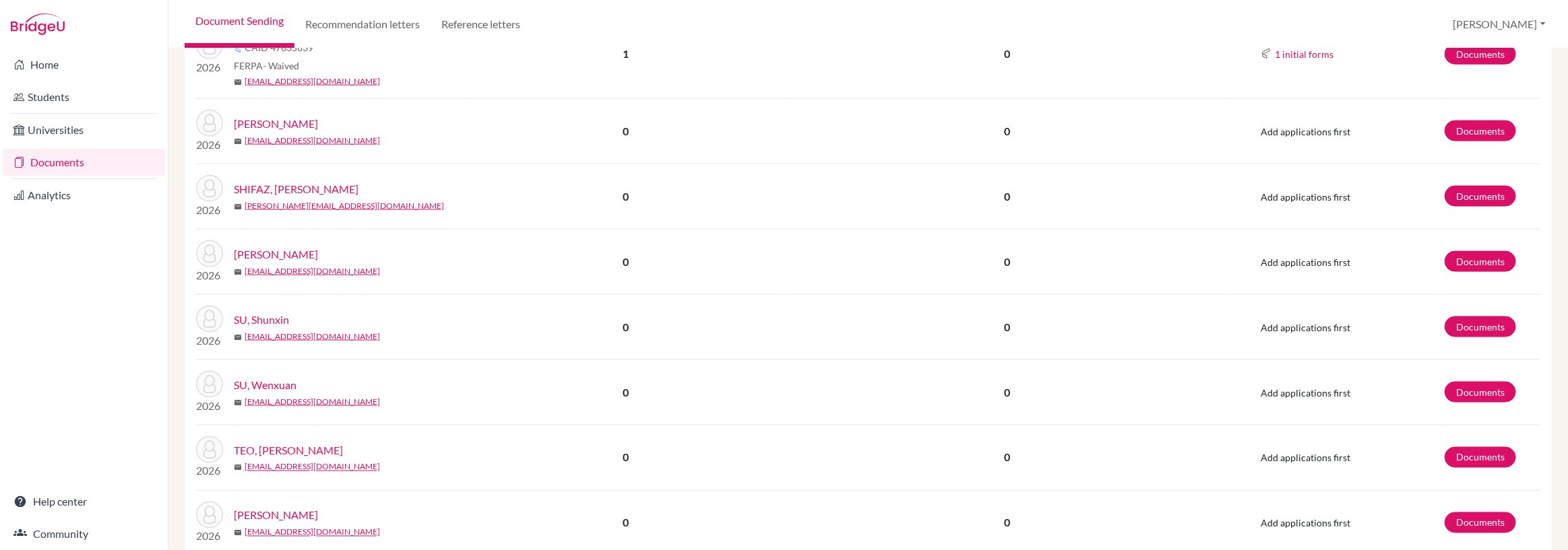
scroll to position [1267, 0]
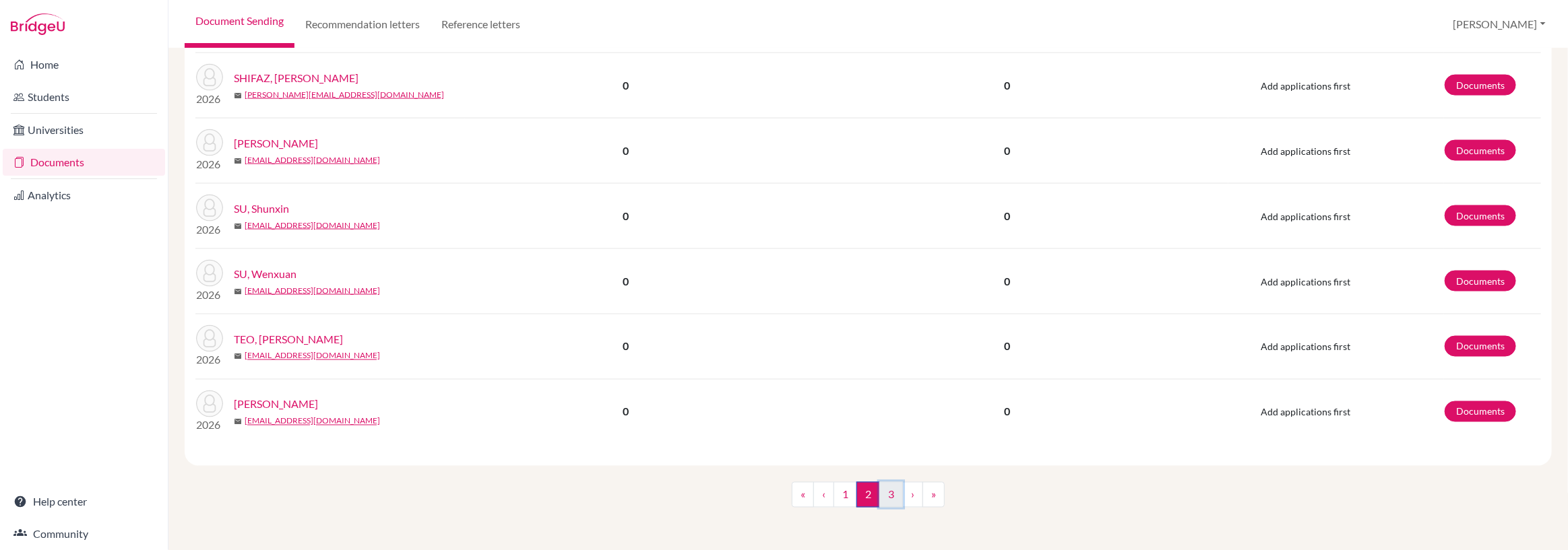
click at [889, 496] on link "3" at bounding box center [891, 495] width 24 height 26
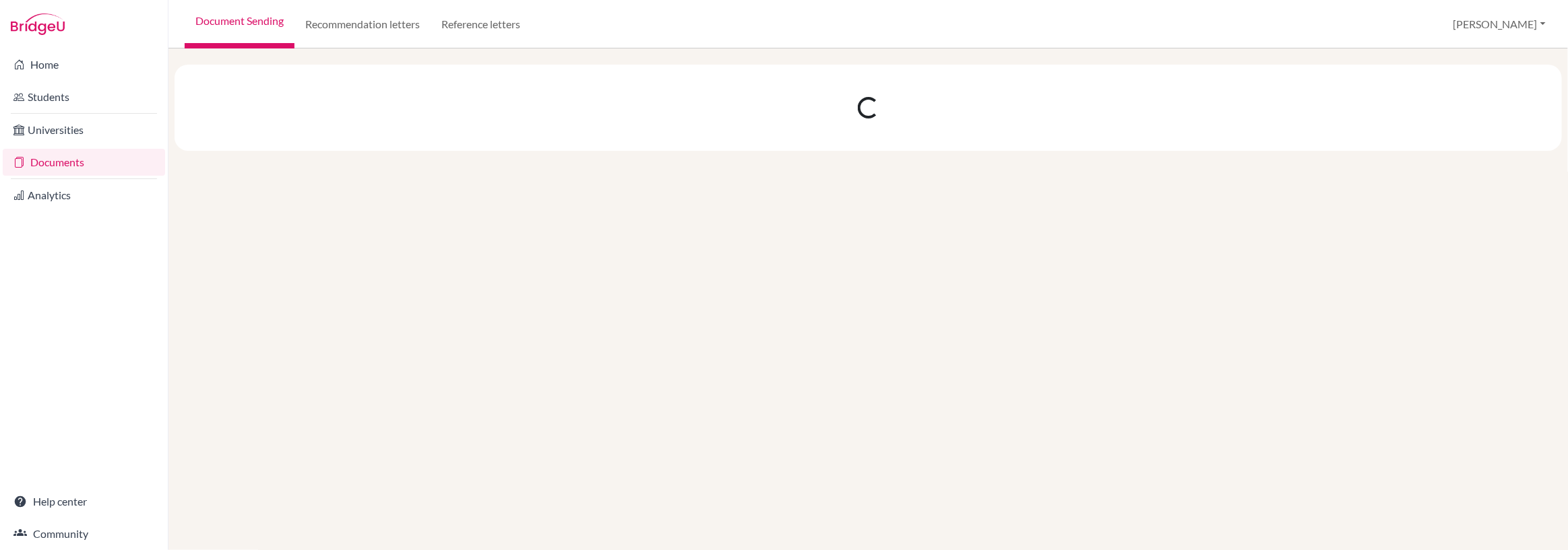
scroll to position [0, 0]
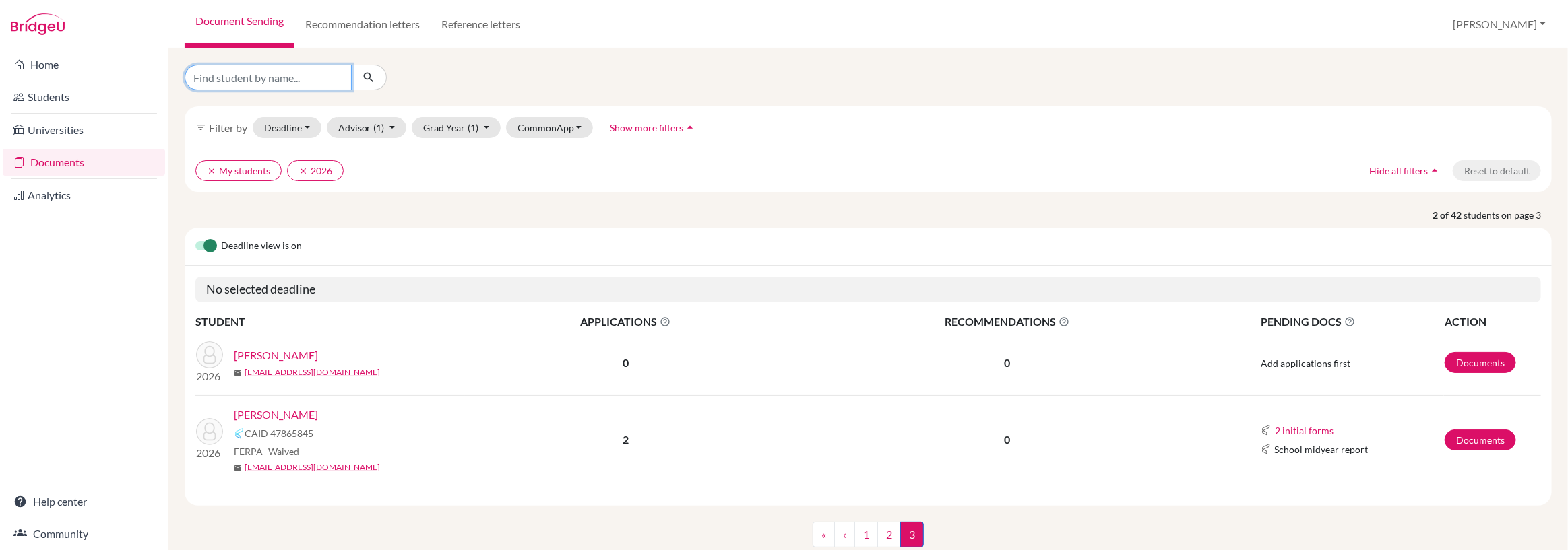
click at [221, 80] on input "Find student by name..." at bounding box center [268, 77] width 167 height 26
type input "shreyas"
click at [368, 77] on icon "submit" at bounding box center [368, 78] width 13 height 13
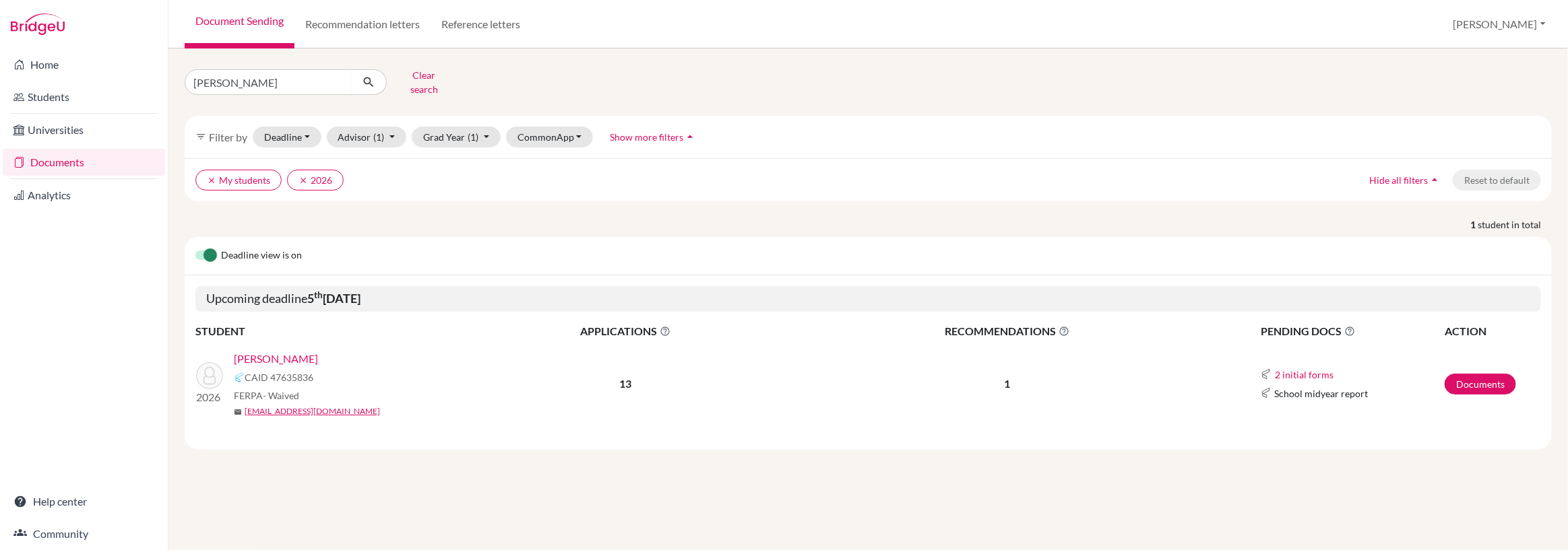
click at [284, 351] on link "[PERSON_NAME]" at bounding box center [276, 359] width 85 height 16
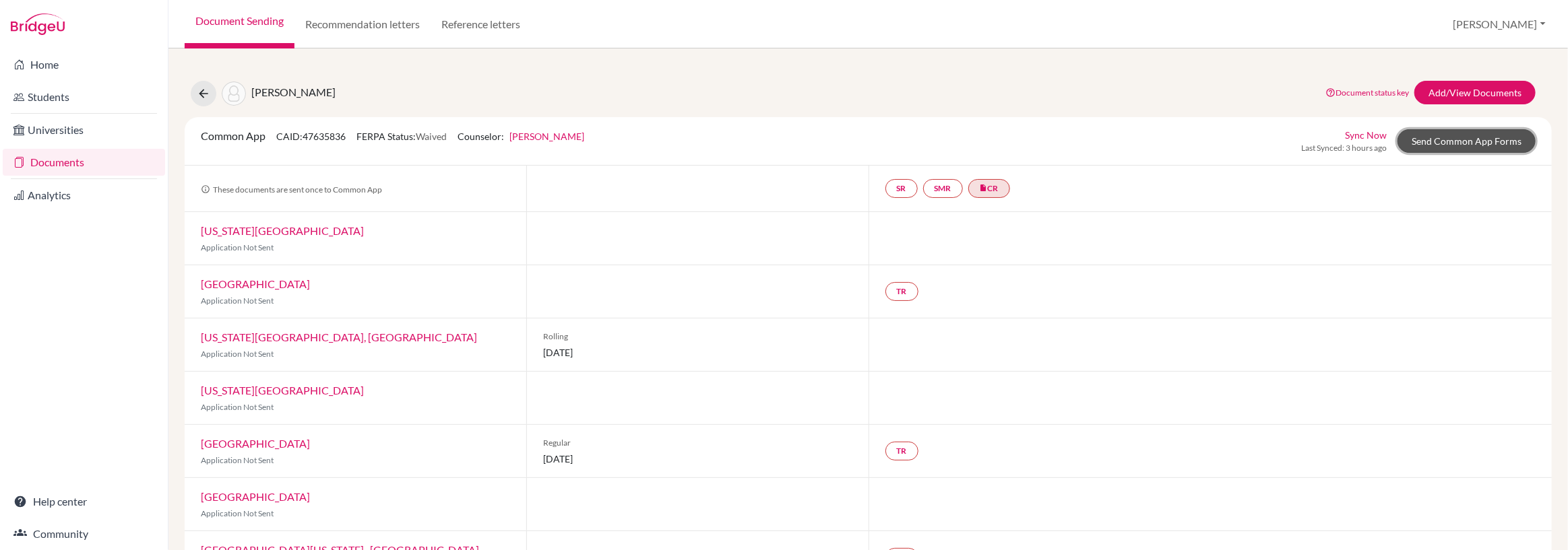
click at [1430, 140] on link "Send Common App Forms" at bounding box center [1467, 140] width 139 height 24
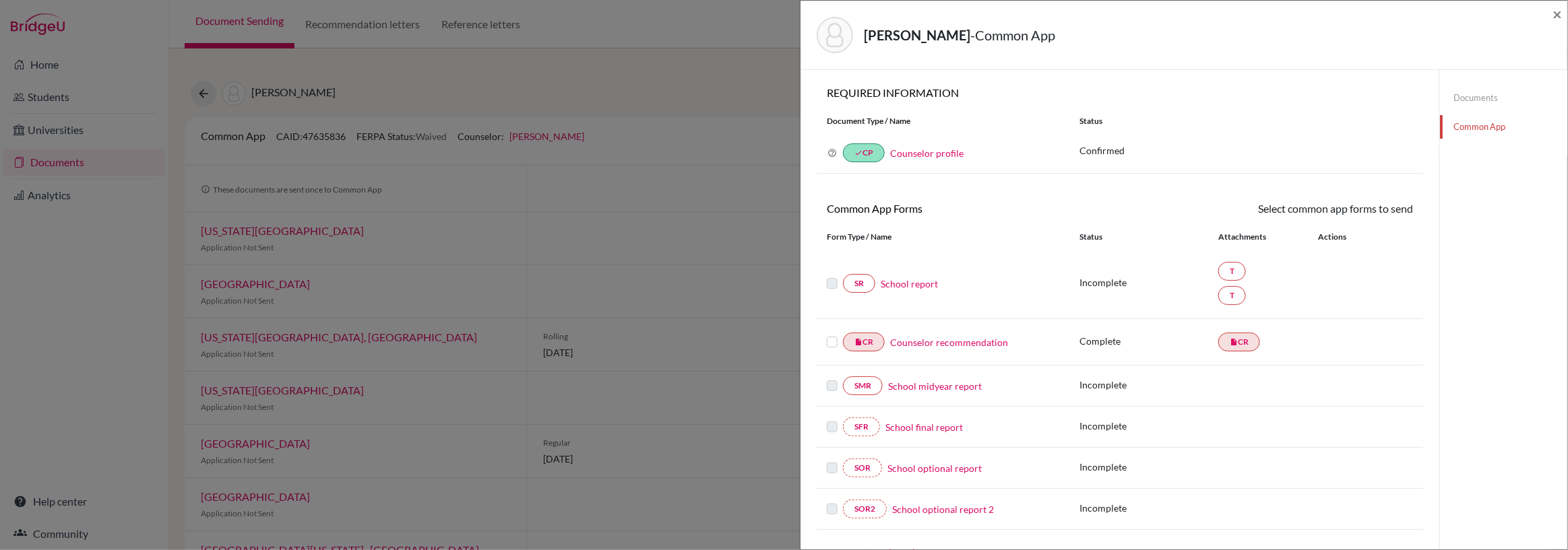
click at [914, 284] on link "School report" at bounding box center [909, 284] width 58 height 14
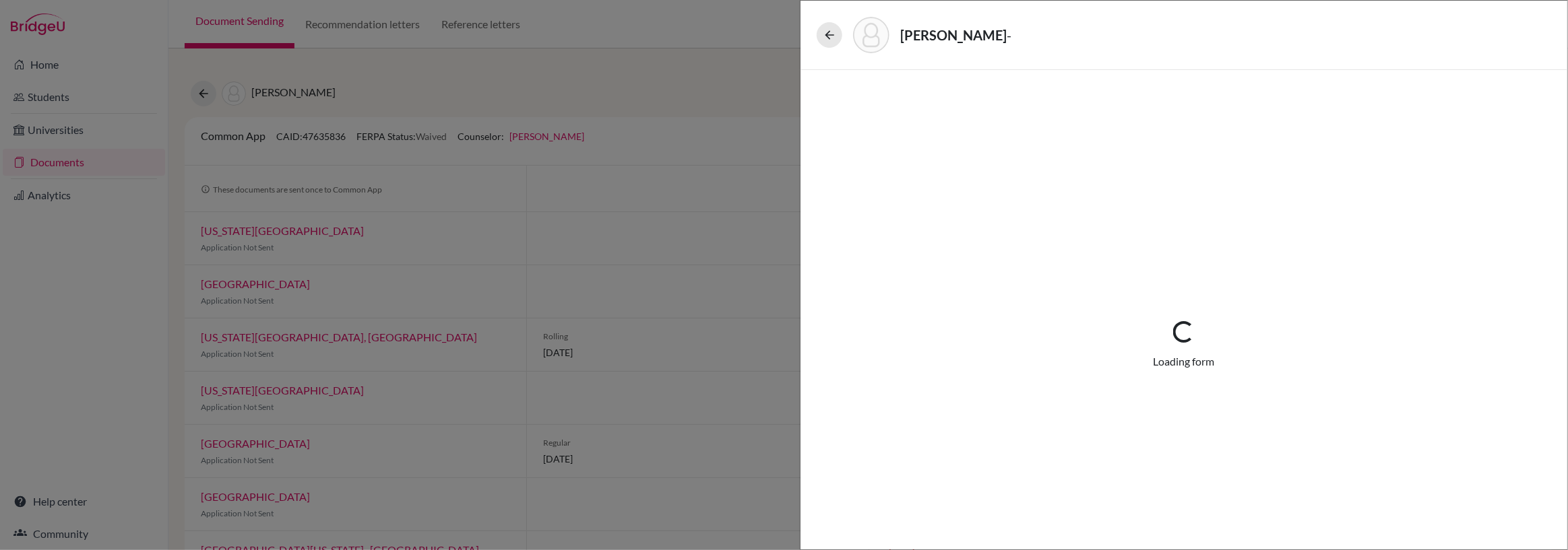
select select "4"
select select "672605"
select select "672604"
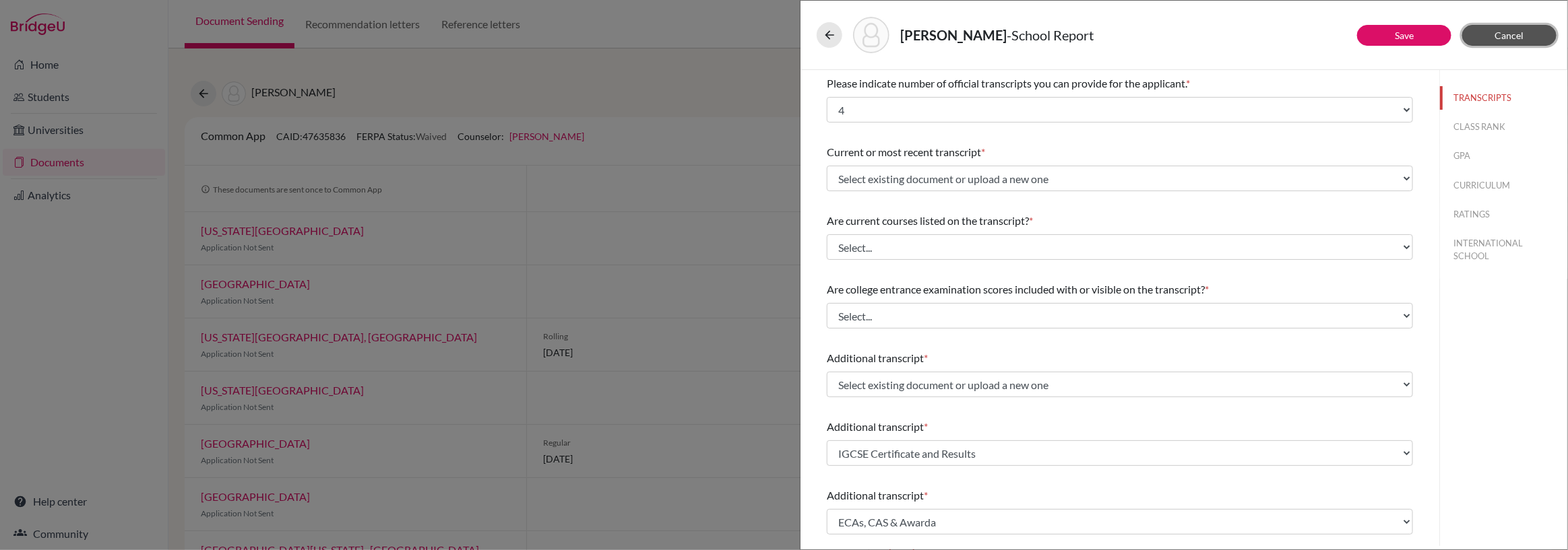
click at [1505, 34] on span "Cancel" at bounding box center [1509, 36] width 29 height 12
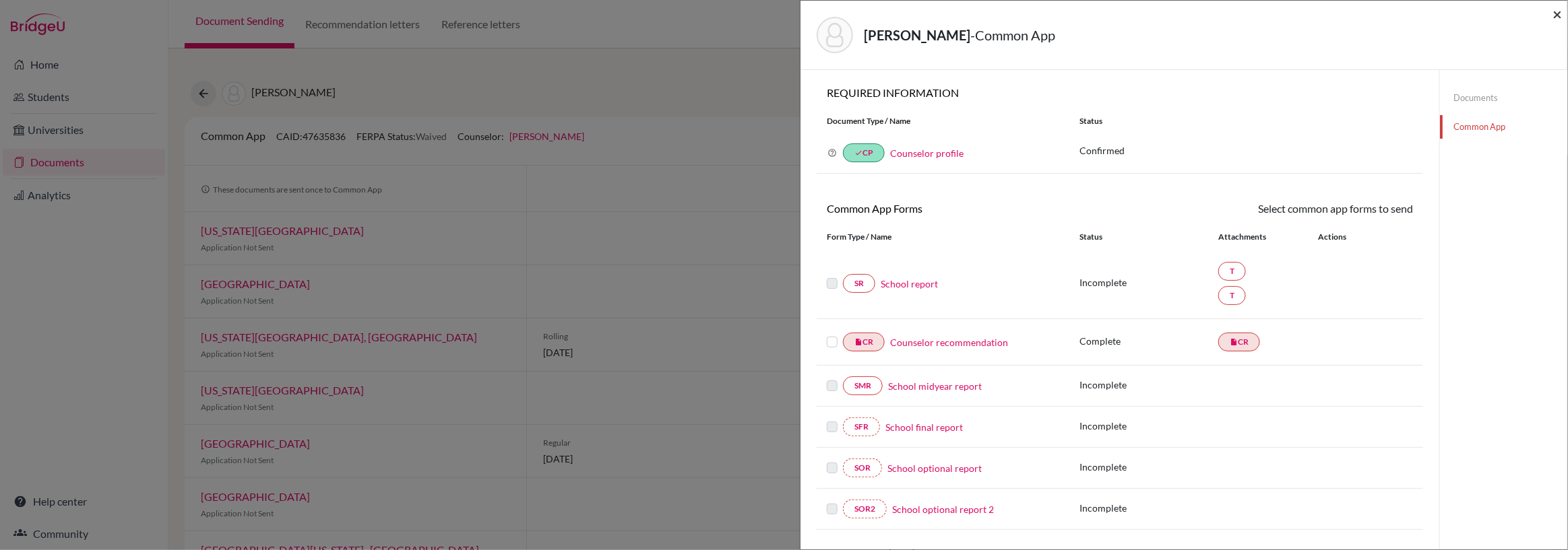
click at [1555, 17] on span "×" at bounding box center [1557, 13] width 10 height 19
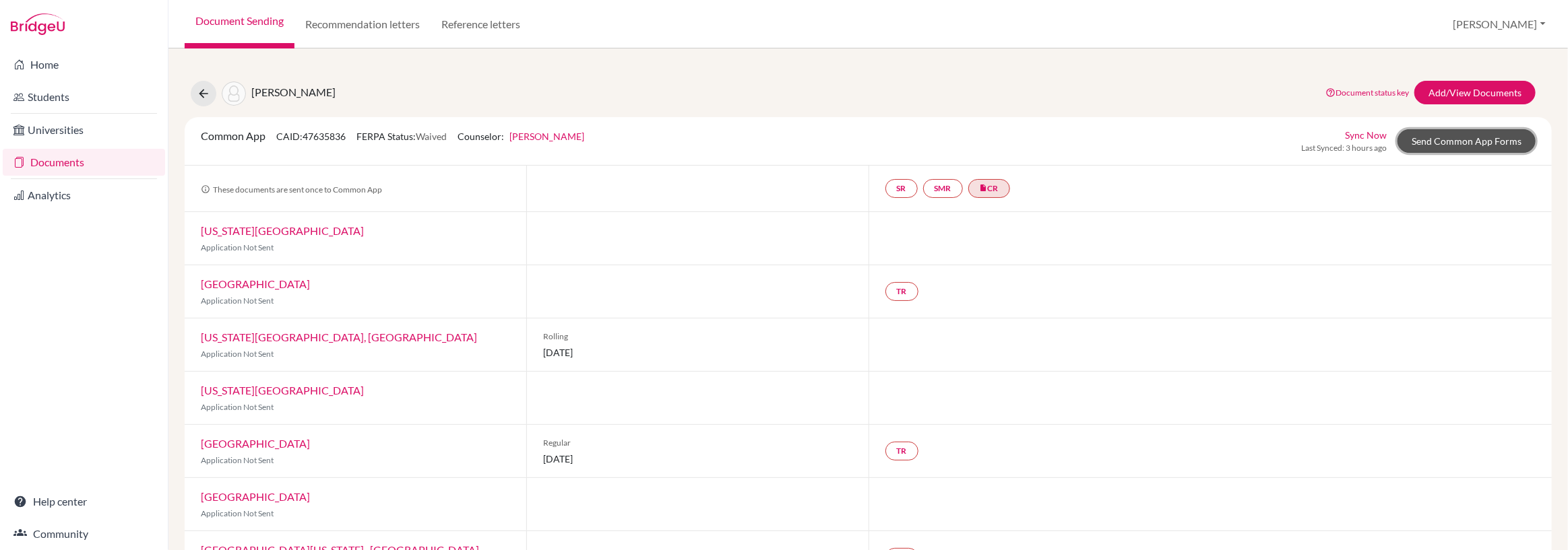
click at [1446, 148] on link "Send Common App Forms" at bounding box center [1467, 140] width 139 height 24
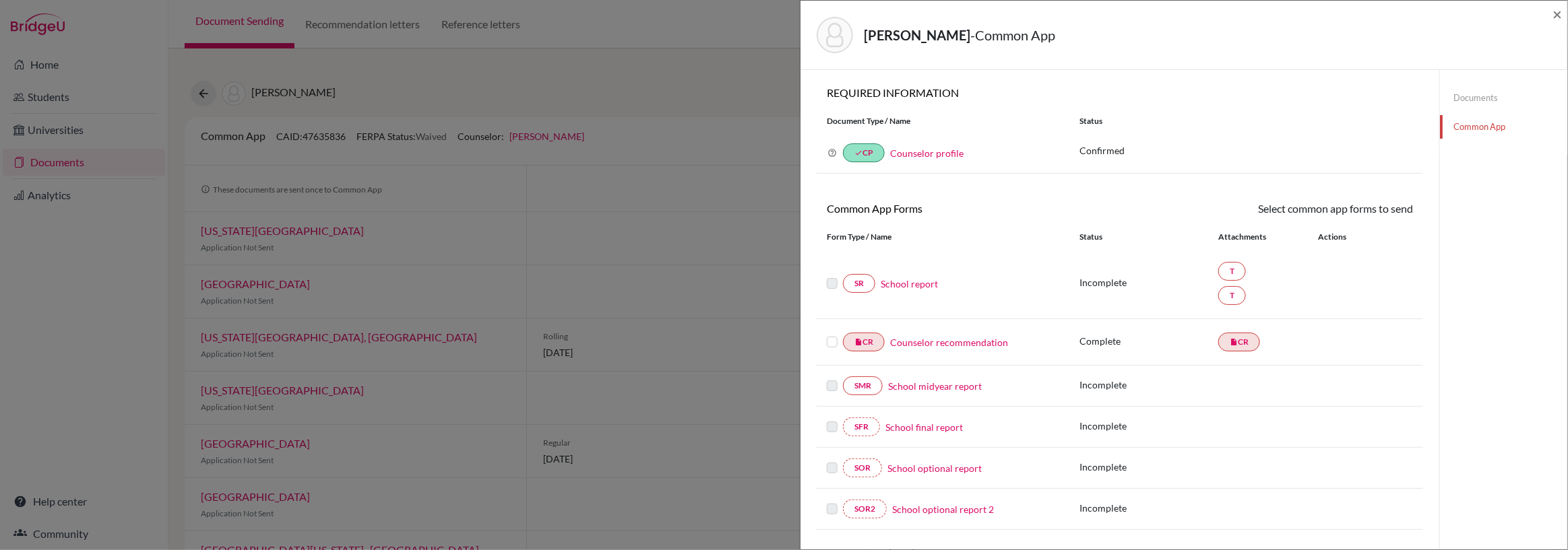
click at [900, 284] on link "School report" at bounding box center [909, 284] width 58 height 14
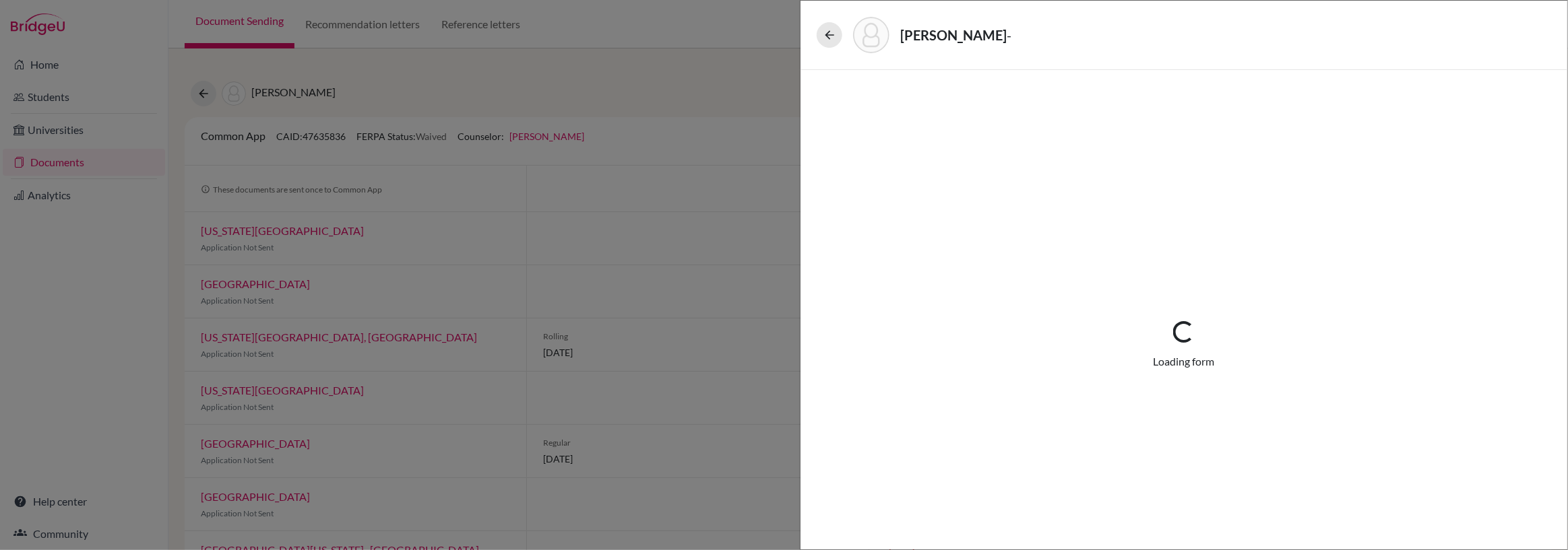
select select "4"
select select "672605"
select select "672604"
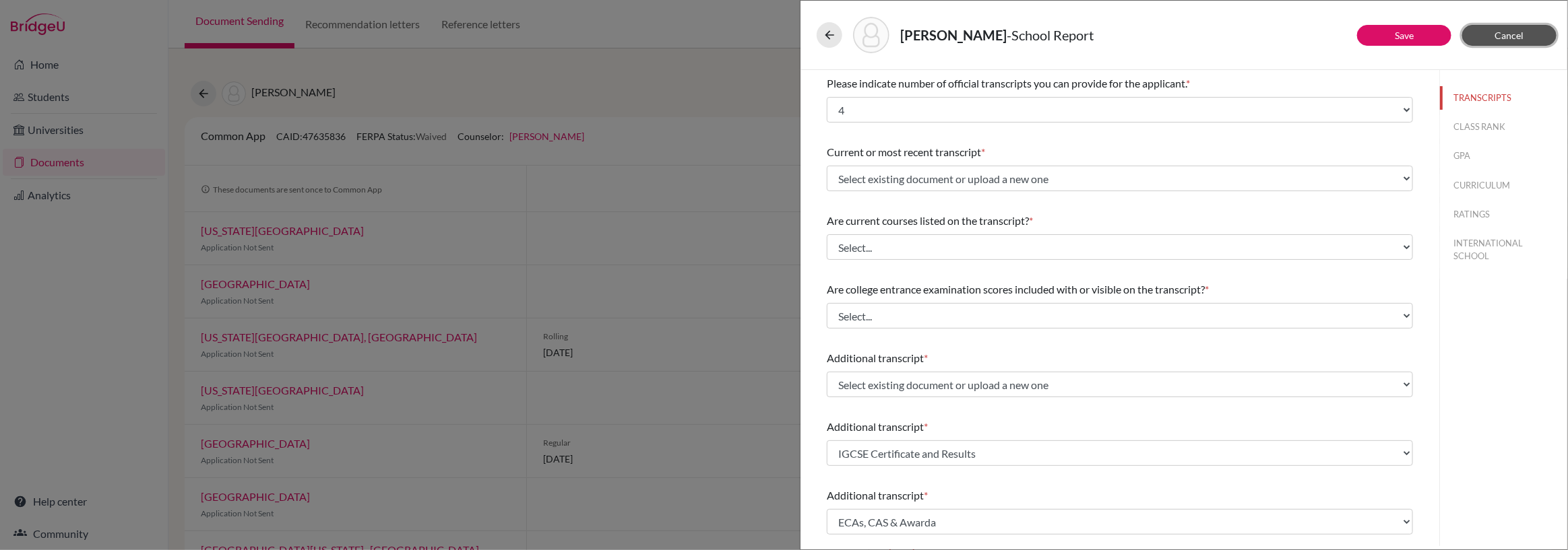
click at [1505, 35] on span "Cancel" at bounding box center [1509, 36] width 29 height 12
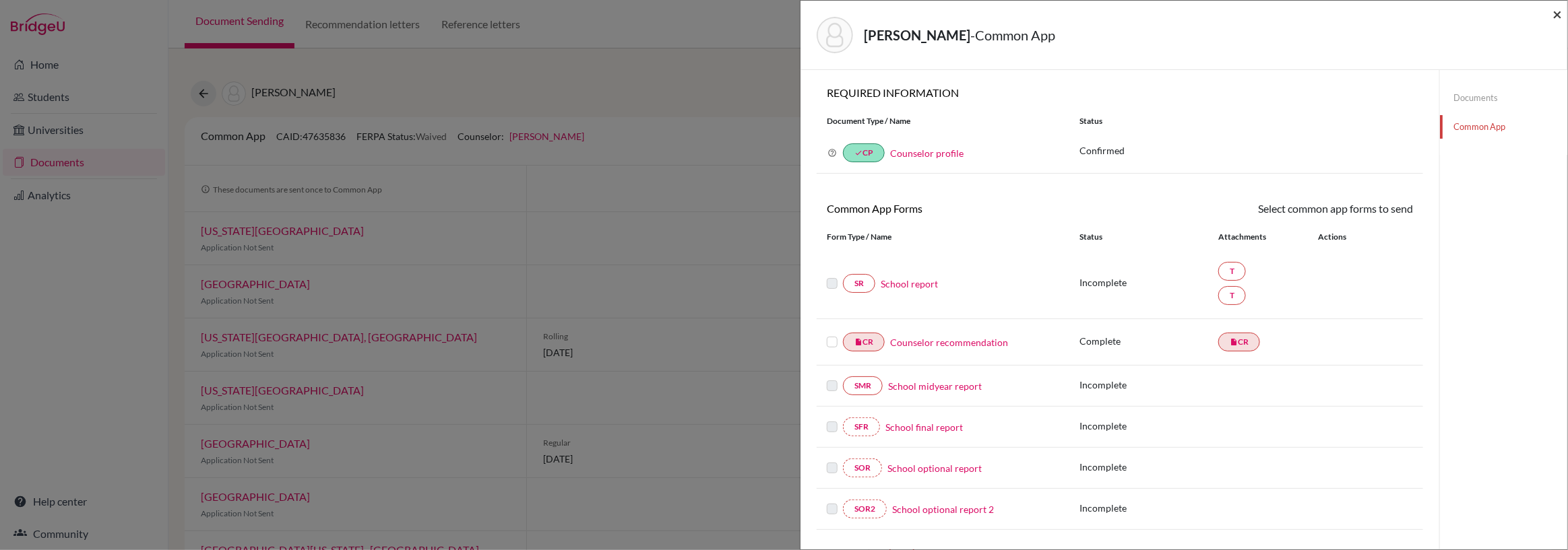
click at [1558, 14] on span "×" at bounding box center [1557, 13] width 10 height 19
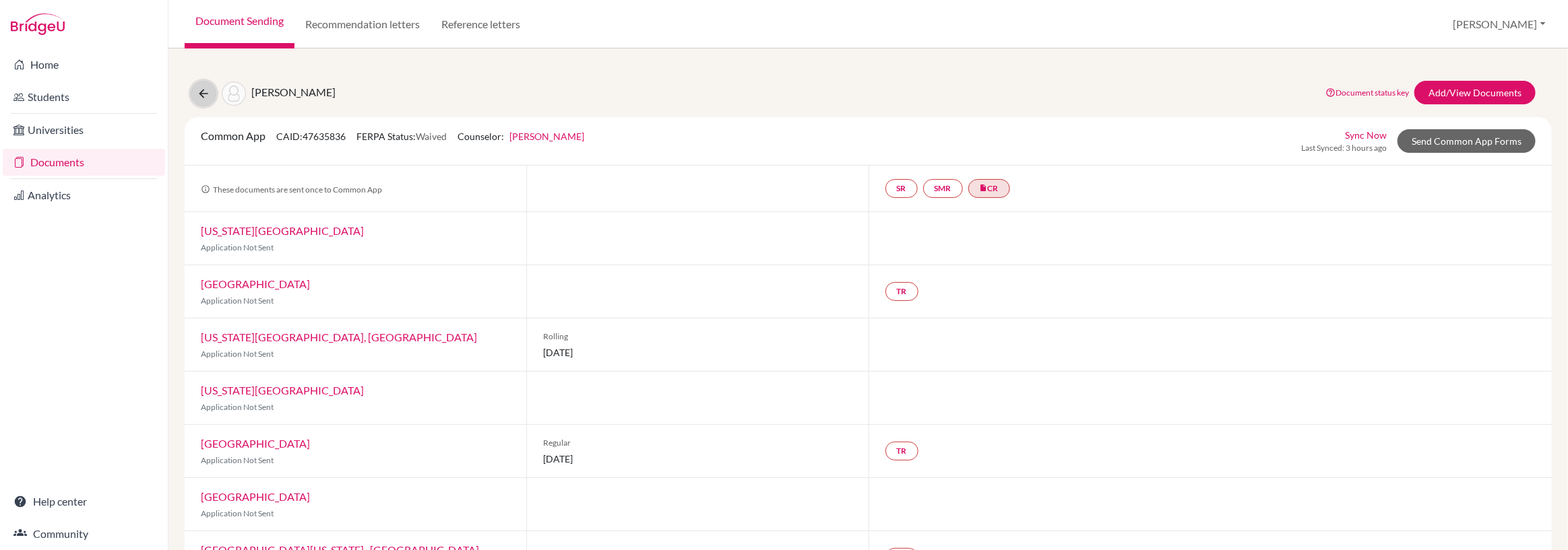
click at [200, 93] on icon at bounding box center [204, 93] width 13 height 13
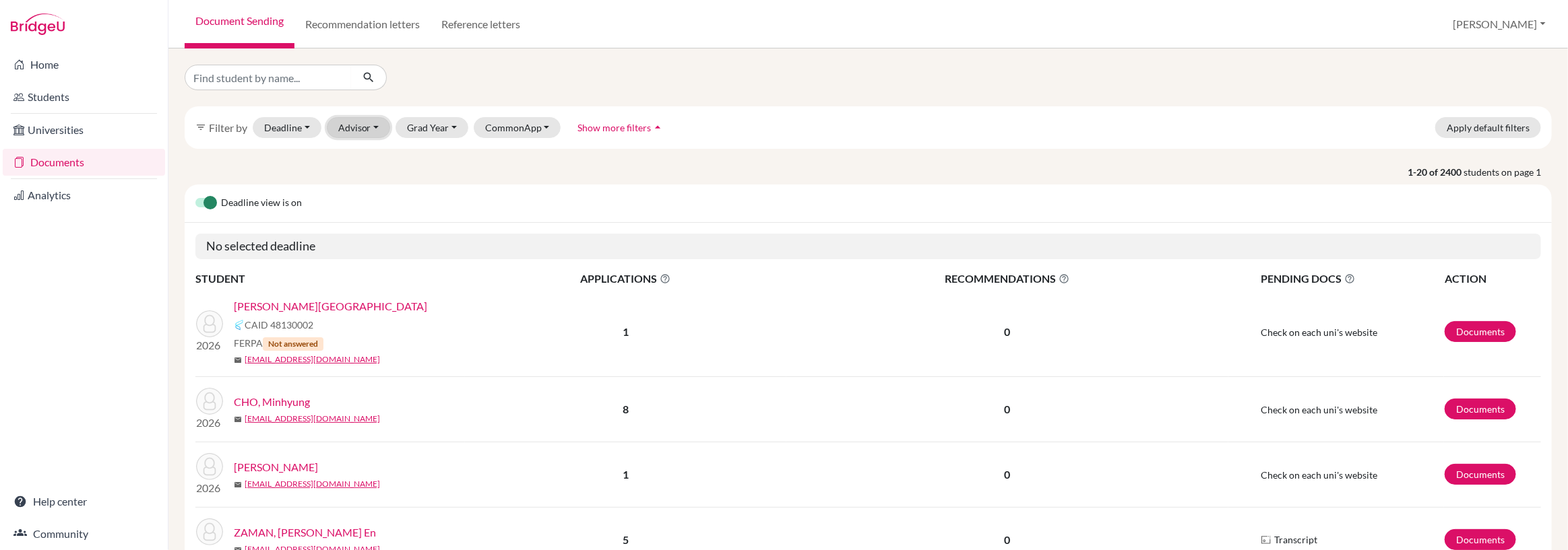
click at [357, 127] on button "Advisor" at bounding box center [359, 128] width 64 height 21
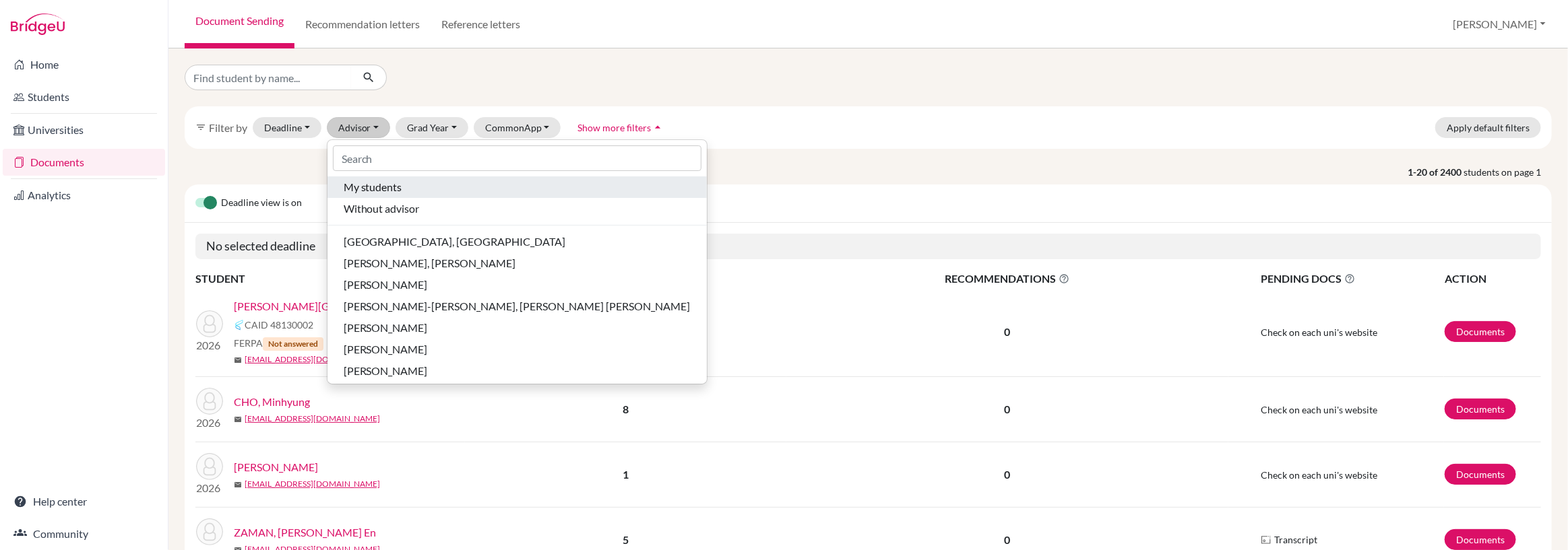
click at [367, 190] on span "My students" at bounding box center [372, 187] width 59 height 16
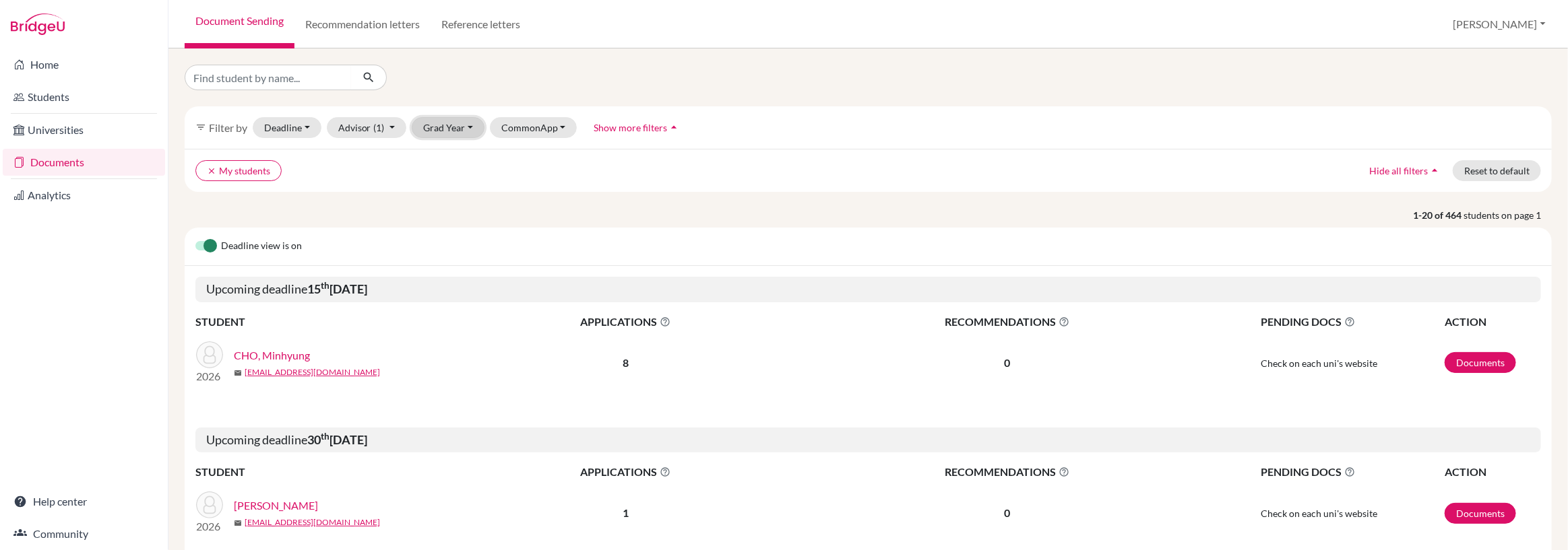
click at [443, 129] on button "Grad Year" at bounding box center [448, 128] width 73 height 21
click at [447, 219] on span "2026" at bounding box center [440, 220] width 24 height 16
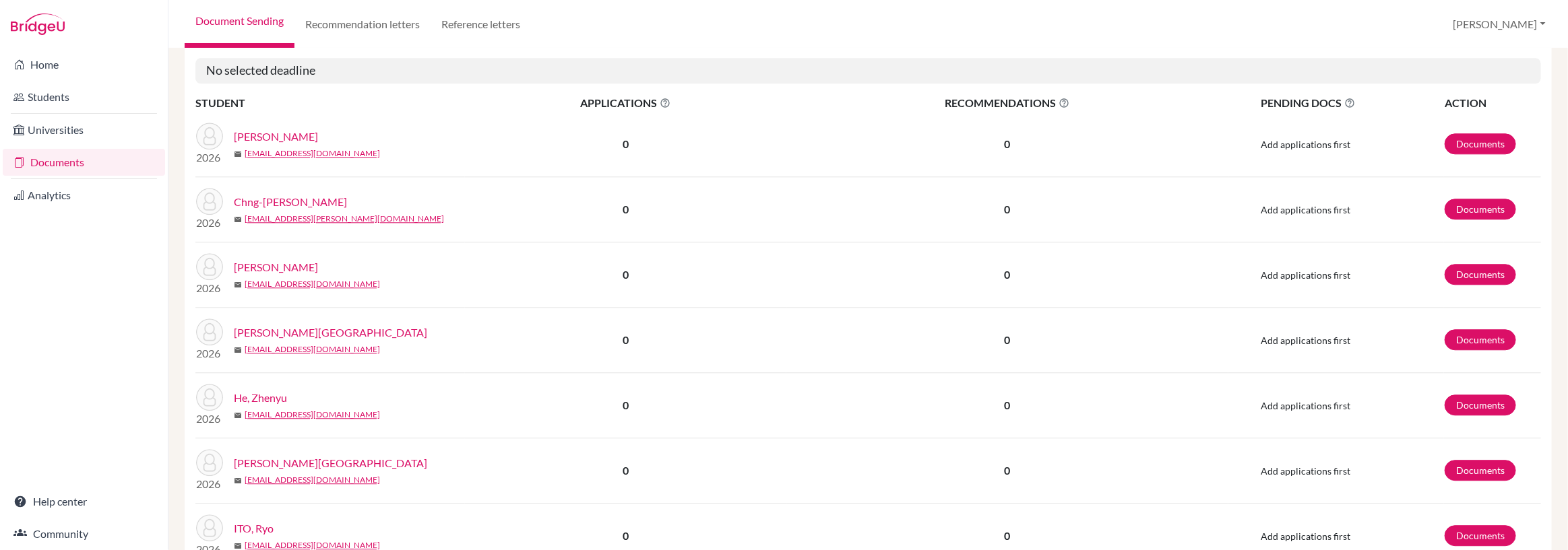
scroll to position [2103, 0]
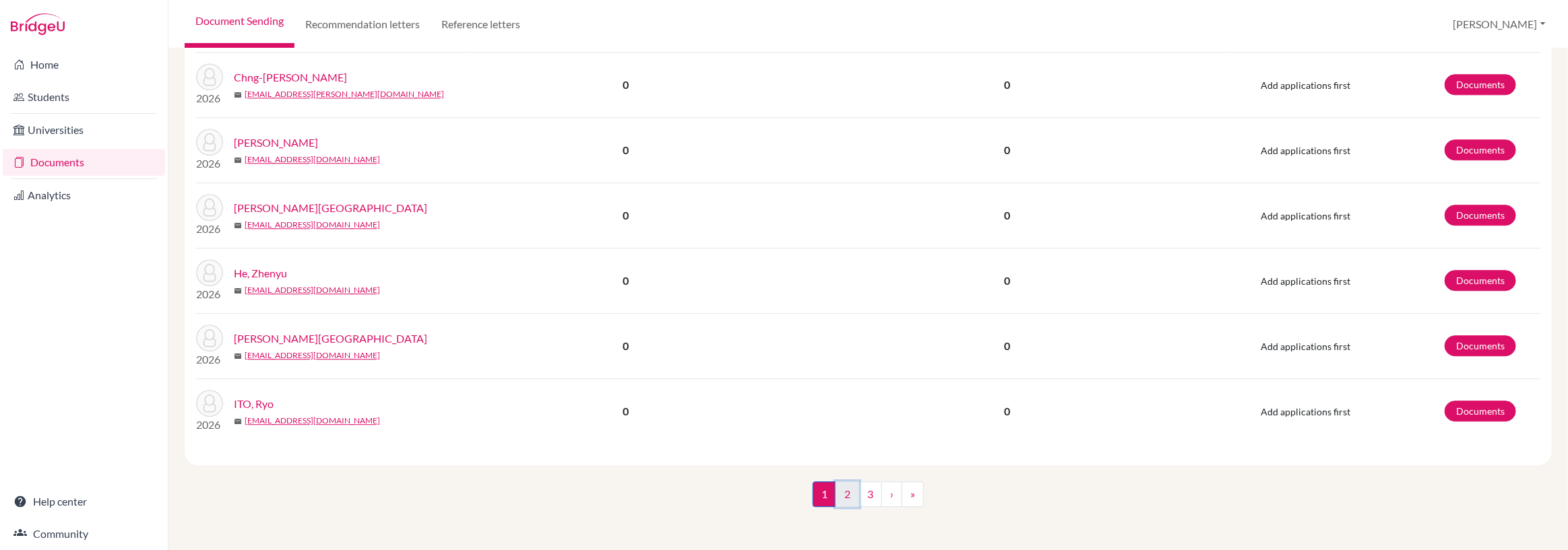
click at [846, 493] on link "2" at bounding box center [847, 494] width 24 height 26
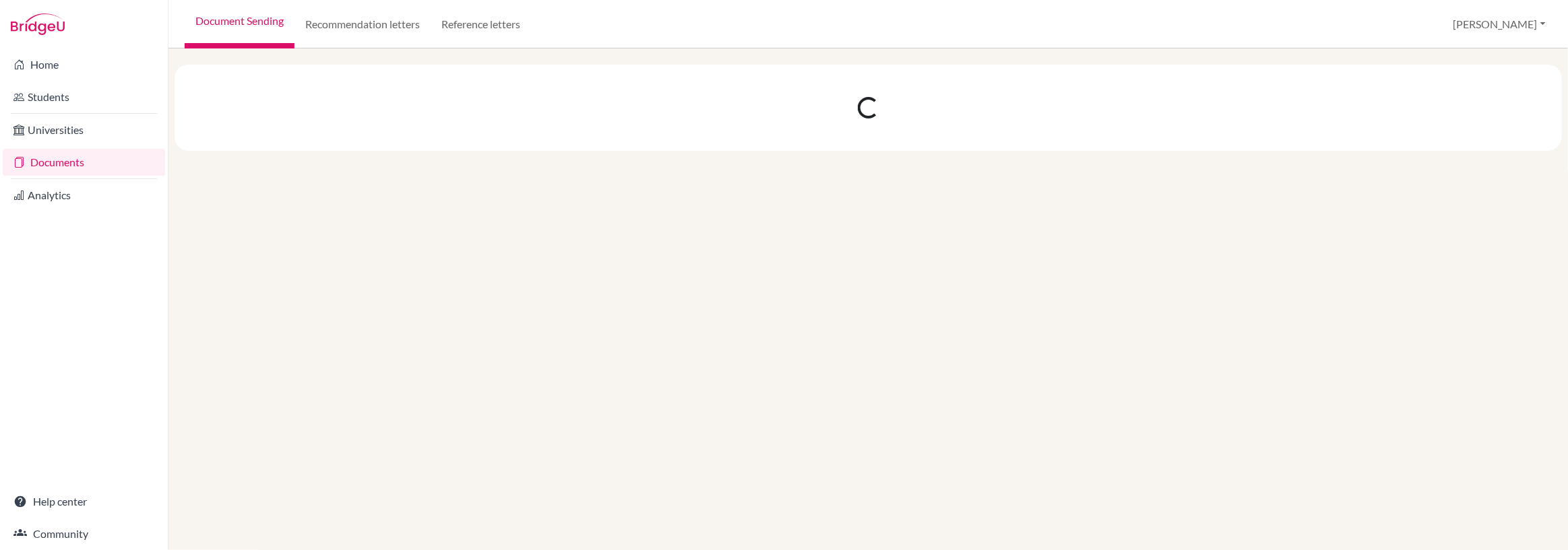
scroll to position [0, 0]
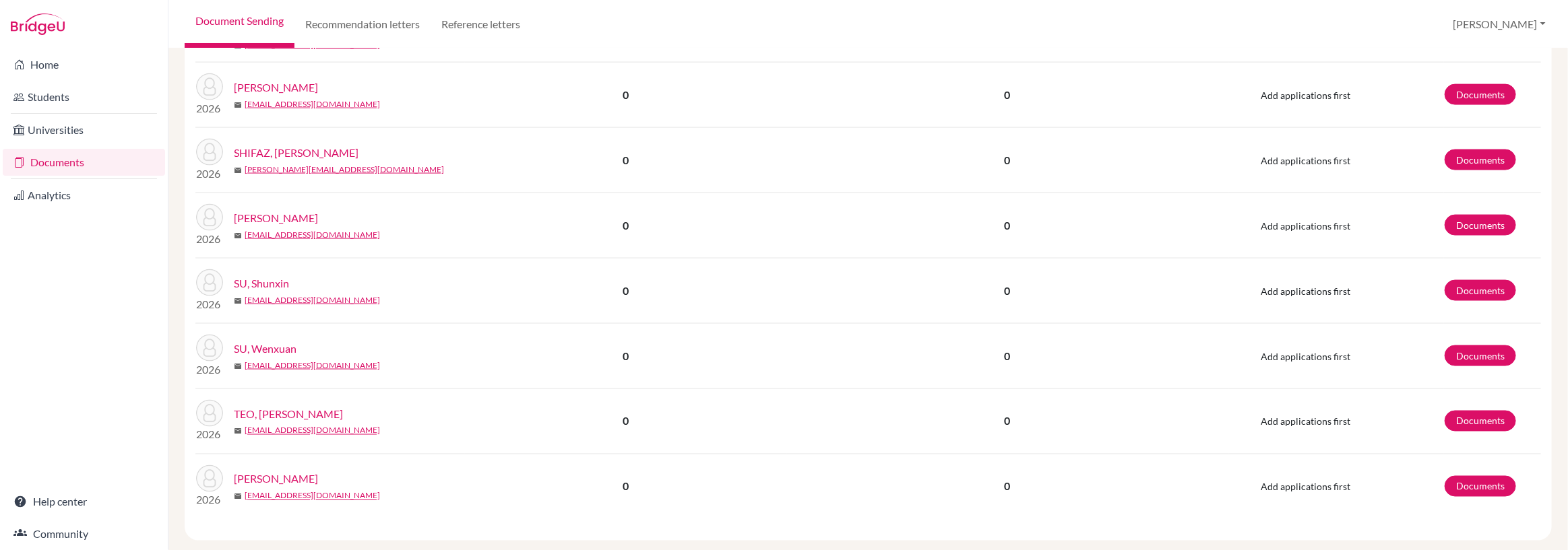
scroll to position [1267, 0]
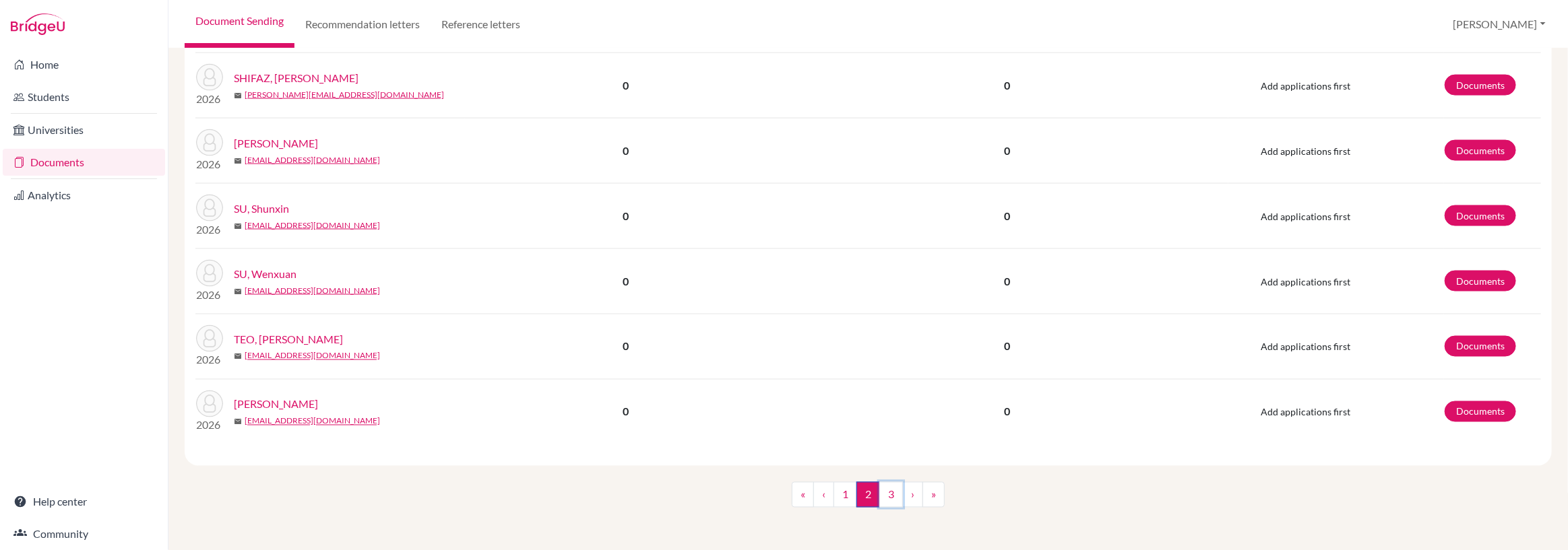
click at [890, 496] on link "3" at bounding box center [891, 495] width 24 height 26
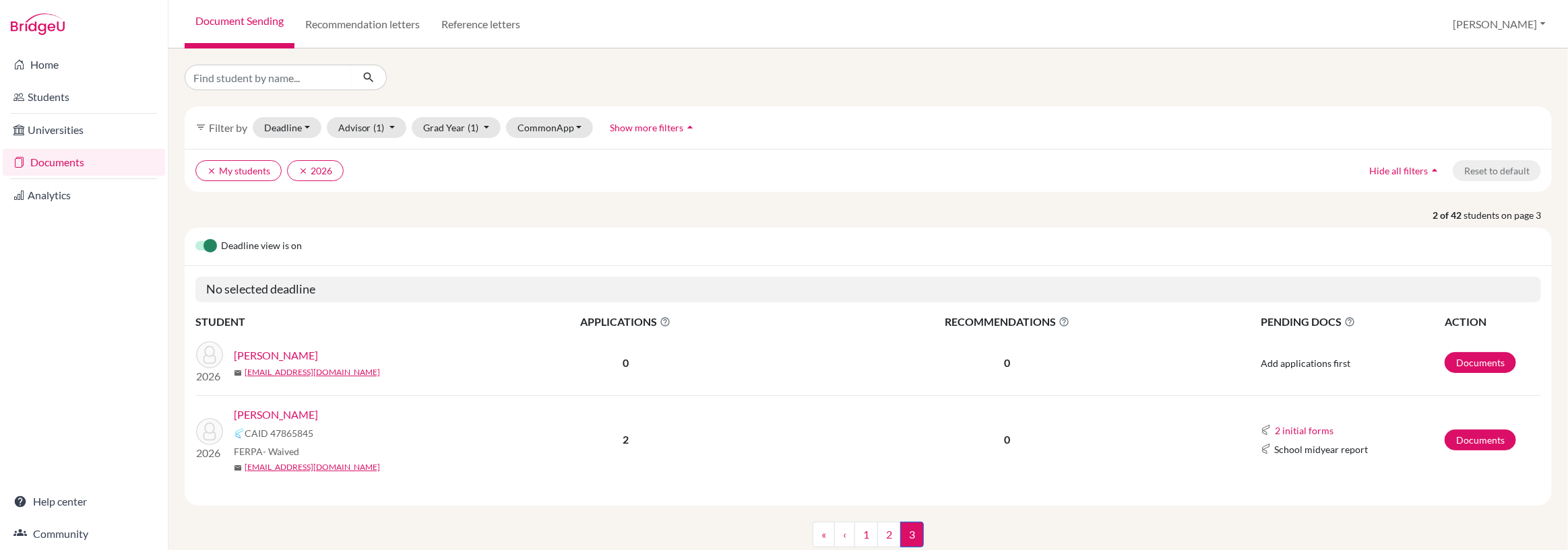
scroll to position [41, 0]
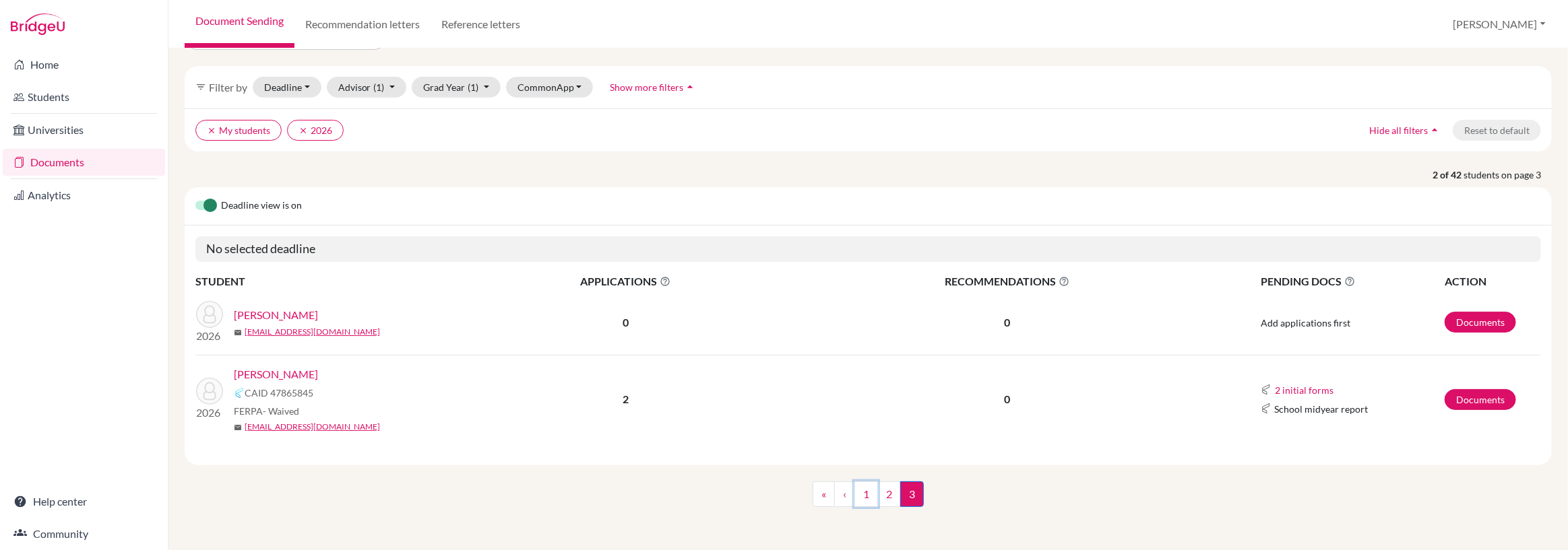
click at [863, 498] on link "1" at bounding box center [866, 494] width 24 height 26
